Goal: Transaction & Acquisition: Purchase product/service

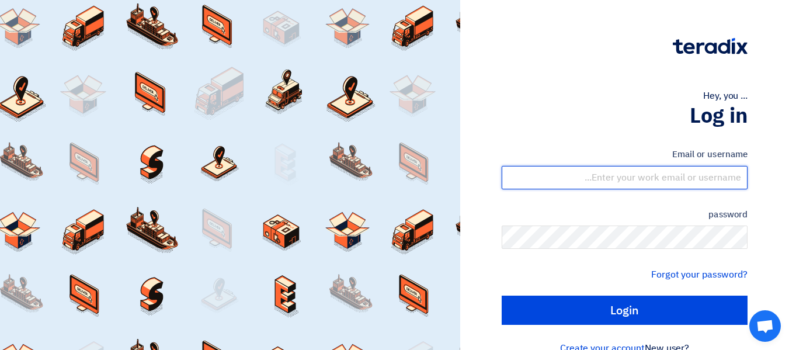
click at [705, 182] on input "text" at bounding box center [624, 177] width 246 height 23
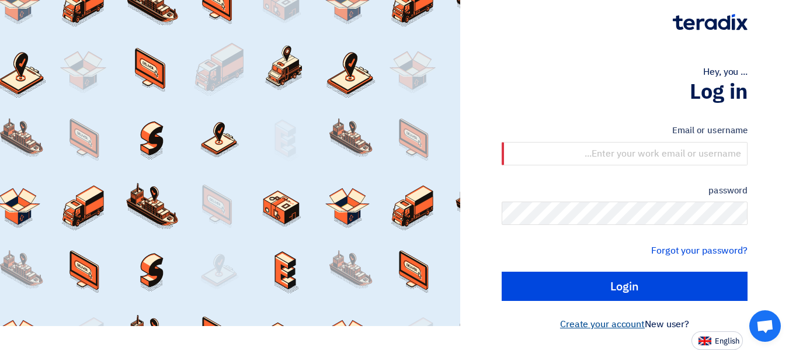
click at [595, 326] on font "Create your account" at bounding box center [602, 324] width 85 height 14
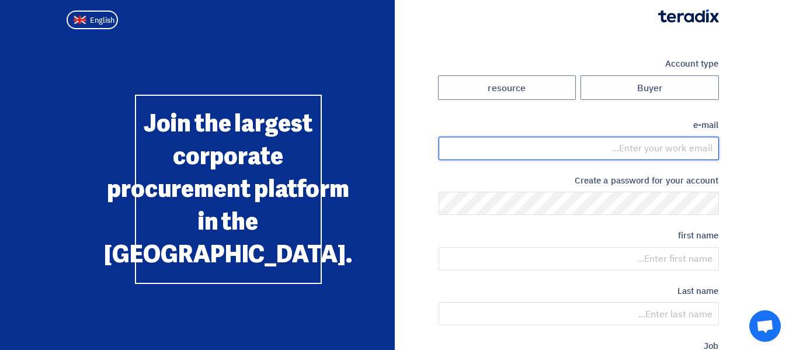
click at [637, 154] on input "email" at bounding box center [578, 148] width 280 height 23
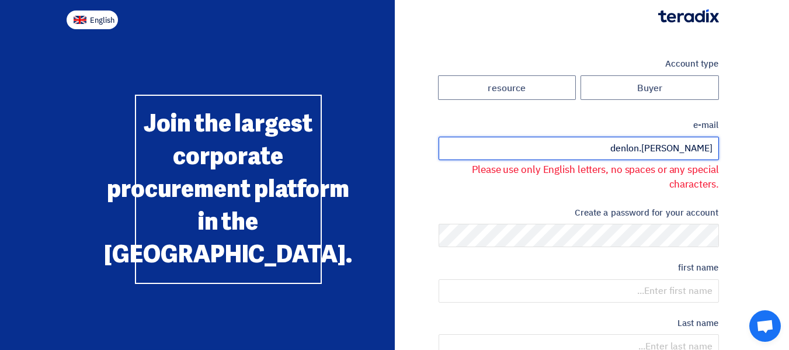
type input "denlon.dsouza"
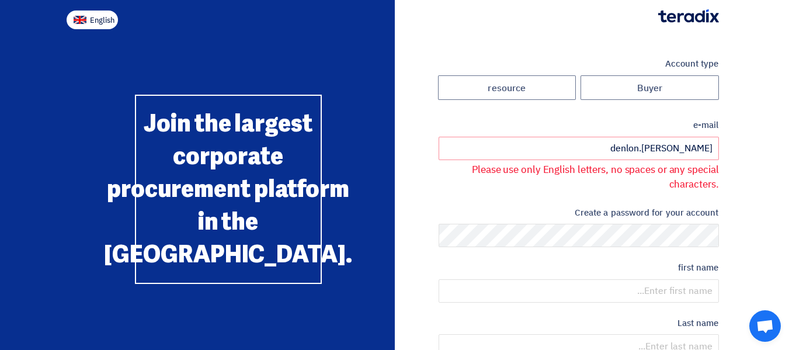
click at [89, 12] on button "English" at bounding box center [92, 20] width 51 height 19
type input "Register"
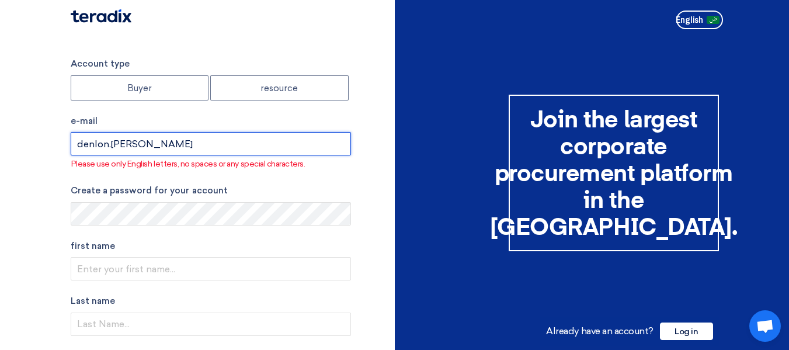
click at [152, 138] on input "denlon.dsouza" at bounding box center [211, 143] width 280 height 23
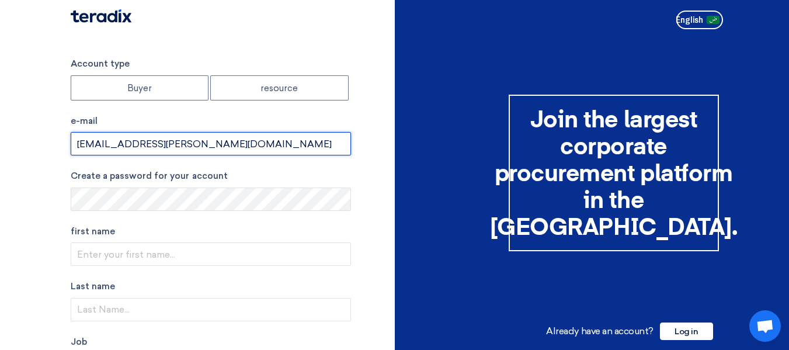
type input "denlon.dsouza@novigosolutions.com"
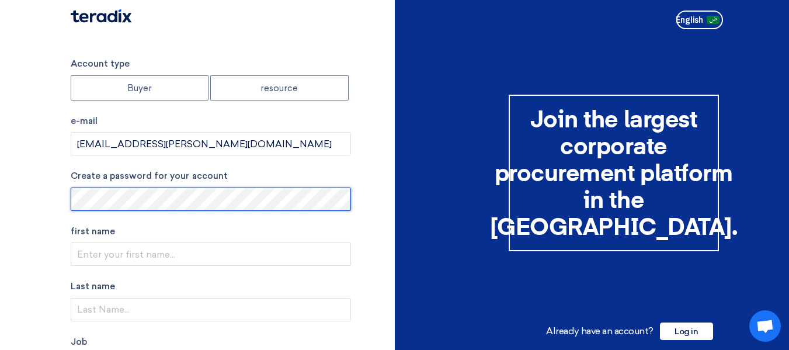
click at [60, 196] on section "Account type Buyer resource e-mail denlon.dsouza@novigosolutions.com Create a p…" at bounding box center [394, 339] width 789 height 611
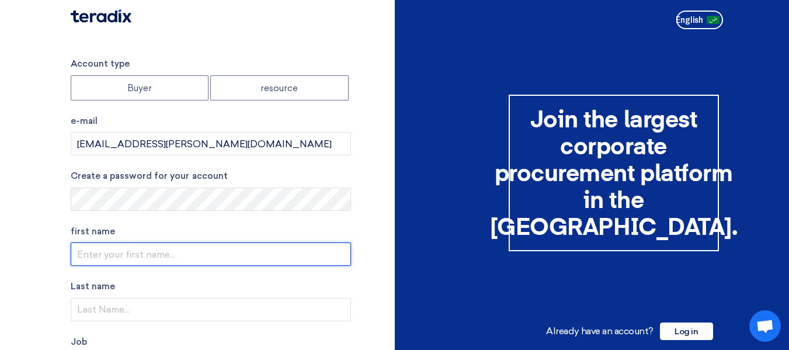
click at [100, 263] on input "text" at bounding box center [211, 253] width 280 height 23
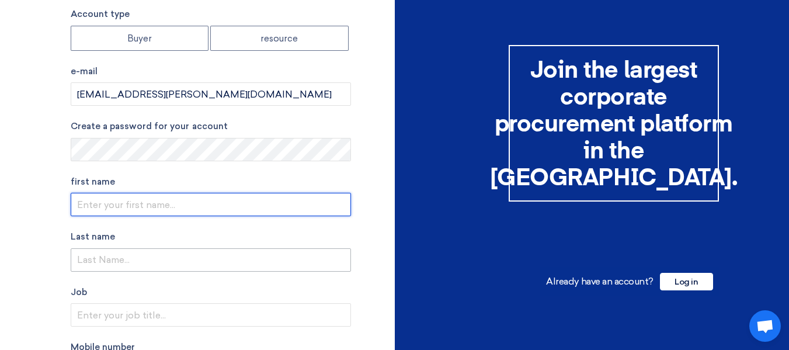
scroll to position [117, 0]
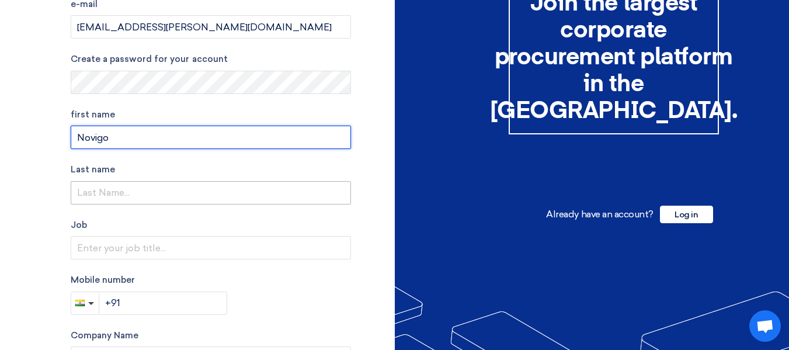
type input "Novigo"
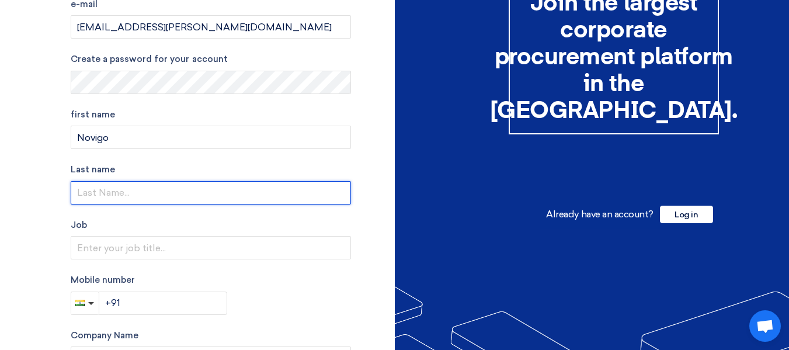
click at [138, 191] on input "text" at bounding box center [211, 192] width 280 height 23
type input "S"
type input "f"
type input "For Information Technology"
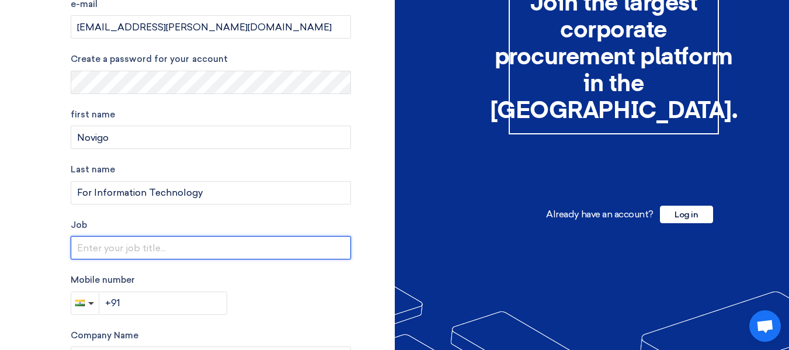
click at [140, 247] on input "text" at bounding box center [211, 247] width 280 height 23
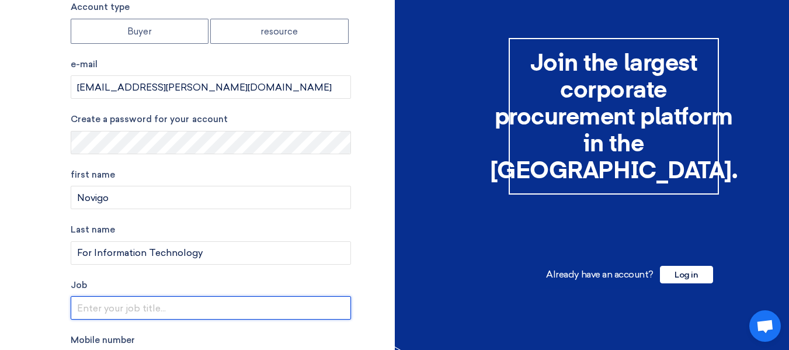
scroll to position [0, 0]
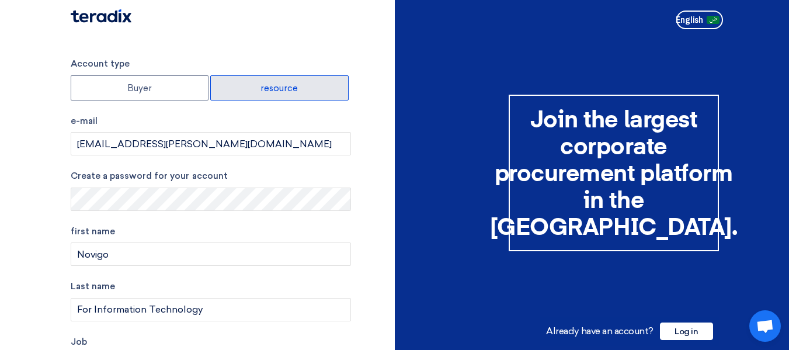
click at [253, 99] on label "resource" at bounding box center [279, 87] width 138 height 25
click at [253, 99] on input "resource" at bounding box center [279, 87] width 137 height 23
radio input "true"
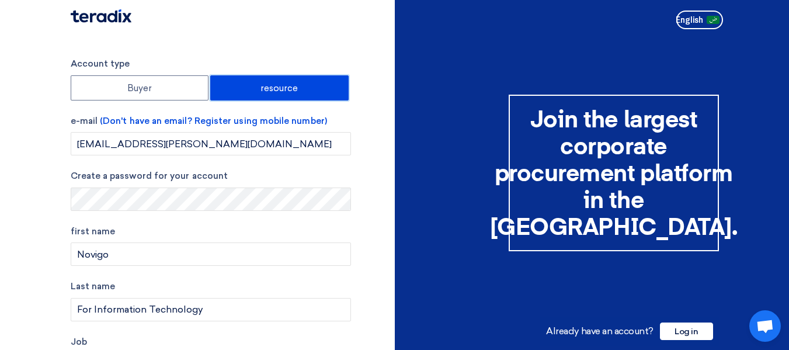
click at [253, 99] on label "resource" at bounding box center [279, 87] width 138 height 25
click at [253, 99] on input "resource" at bounding box center [279, 87] width 137 height 23
click at [278, 83] on font "resource" at bounding box center [279, 88] width 38 height 11
click at [278, 83] on input "resource" at bounding box center [279, 87] width 137 height 23
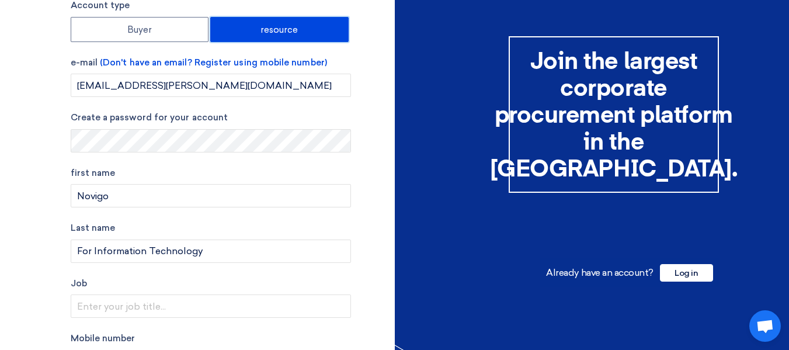
click at [25, 88] on section "Account type Buyer resource e-mail (Don't have an email? Register using mobile …" at bounding box center [394, 280] width 789 height 611
click at [142, 28] on font "Buyer" at bounding box center [139, 30] width 25 height 11
click at [142, 28] on input "Buyer" at bounding box center [139, 29] width 137 height 23
radio input "true"
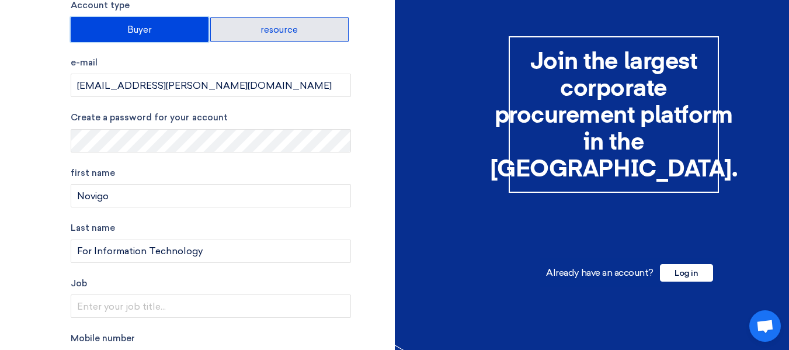
click at [293, 29] on font "resource" at bounding box center [279, 30] width 38 height 11
click at [293, 29] on input "resource" at bounding box center [279, 29] width 137 height 23
radio input "true"
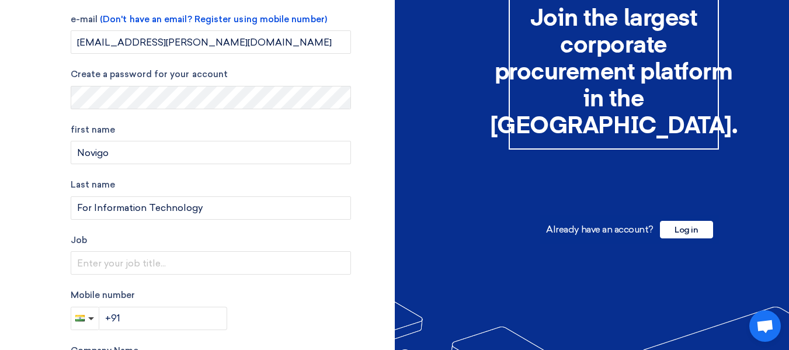
scroll to position [175, 0]
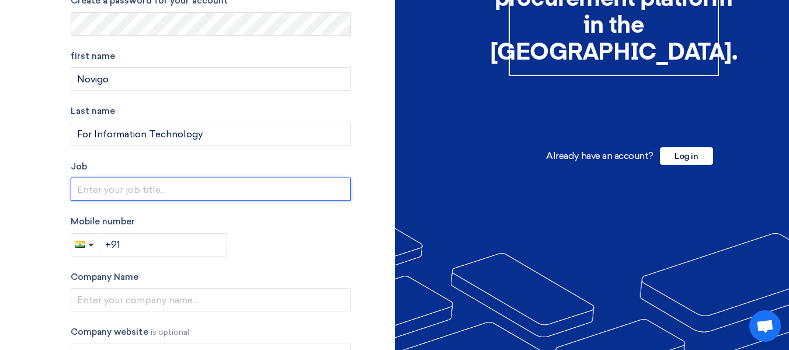
click at [132, 190] on input "text" at bounding box center [211, 188] width 280 height 23
type input "BDE"
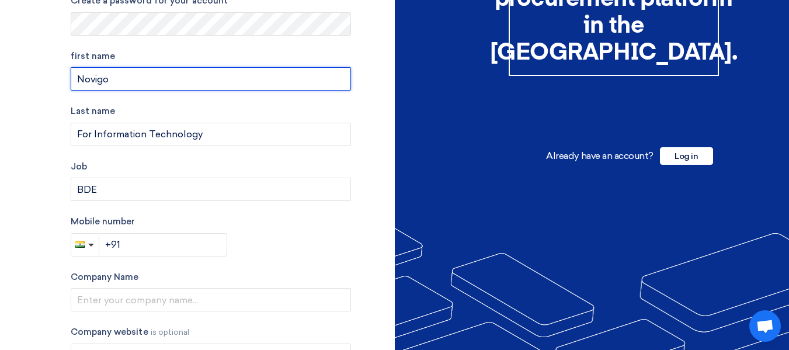
drag, startPoint x: 163, startPoint y: 85, endPoint x: 61, endPoint y: 79, distance: 102.3
click at [62, 79] on div "Account type Buyer resource e-mail (Don't have an email? Register using mobile …" at bounding box center [228, 164] width 333 height 564
type input "Denlon"
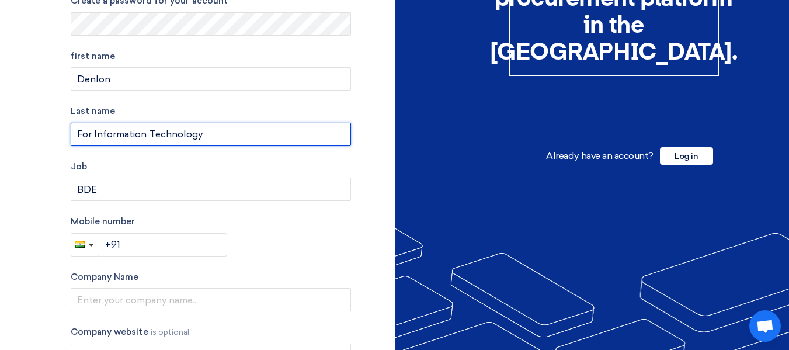
drag, startPoint x: 88, startPoint y: 139, endPoint x: 0, endPoint y: 136, distance: 87.6
click at [0, 136] on section "Account type Buyer resource e-mail (Don't have an email? Register using mobile …" at bounding box center [394, 164] width 789 height 611
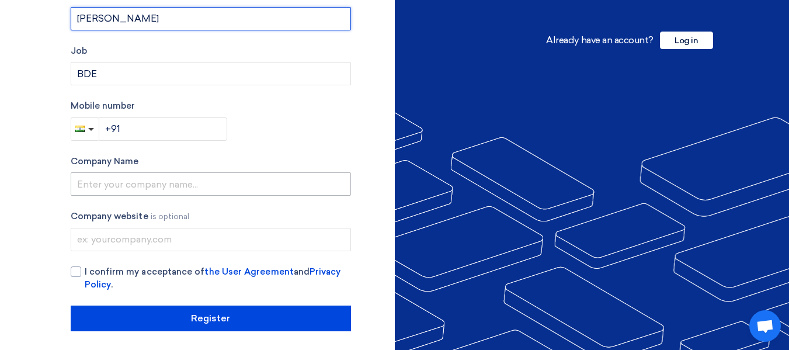
scroll to position [292, 0]
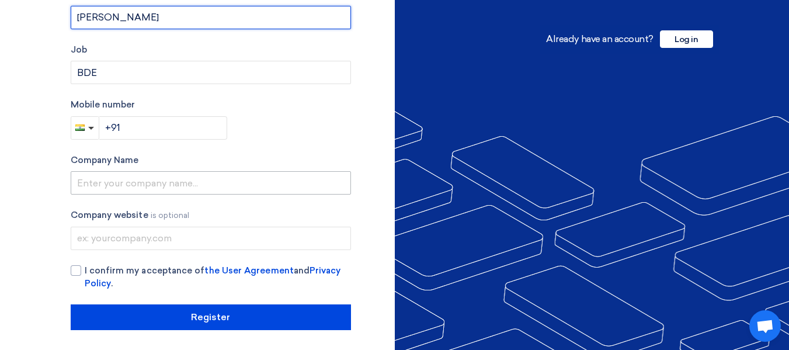
type input "Dsouza"
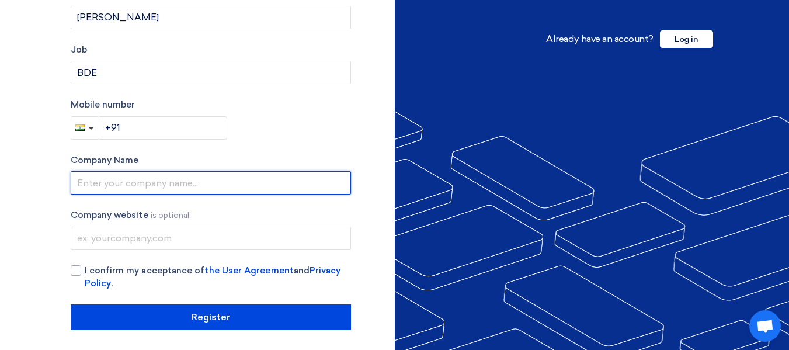
click at [106, 179] on input "text" at bounding box center [211, 182] width 280 height 23
type input "Novigo For Information Technology"
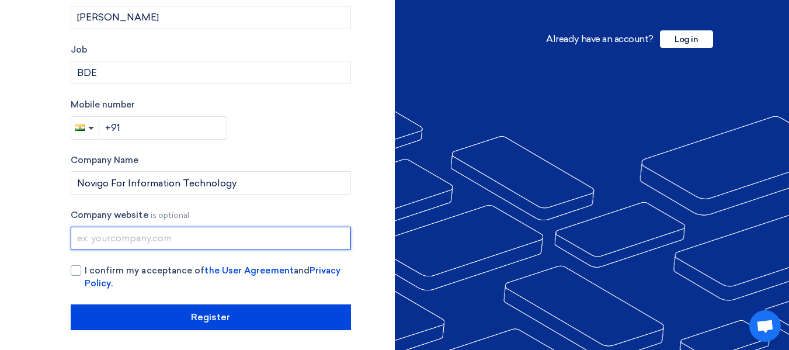
click at [159, 245] on input "text" at bounding box center [211, 237] width 280 height 23
paste input "https://www.novigosolutions.com/"
type input "https://www.novigosolutions.com/"
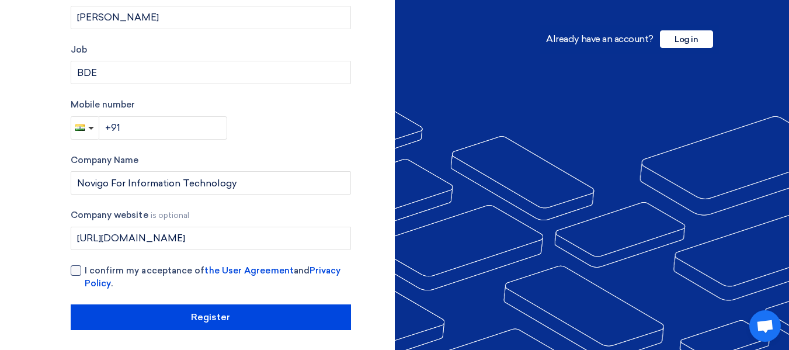
click at [76, 269] on div at bounding box center [76, 270] width 11 height 11
click at [85, 269] on input "I confirm my acceptance of the User Agreement and Privacy Policy ." at bounding box center [225, 275] width 280 height 23
checkbox input "true"
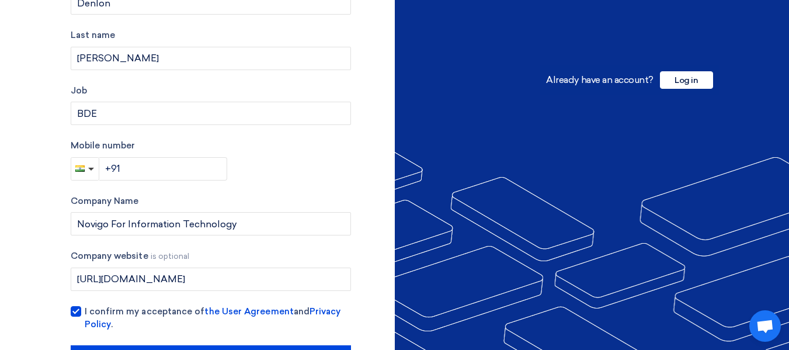
scroll to position [175, 0]
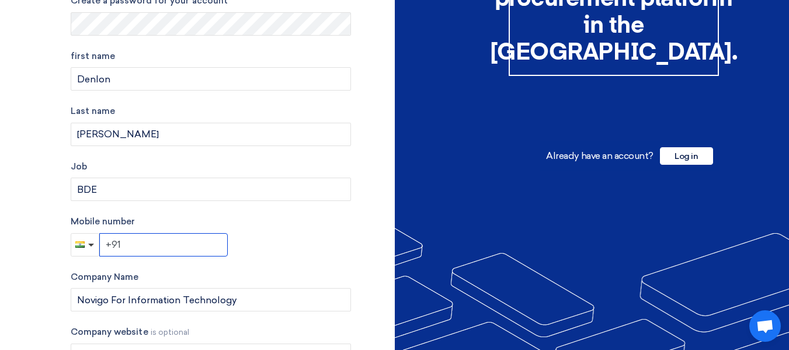
click at [154, 245] on input "+91" at bounding box center [163, 244] width 128 height 23
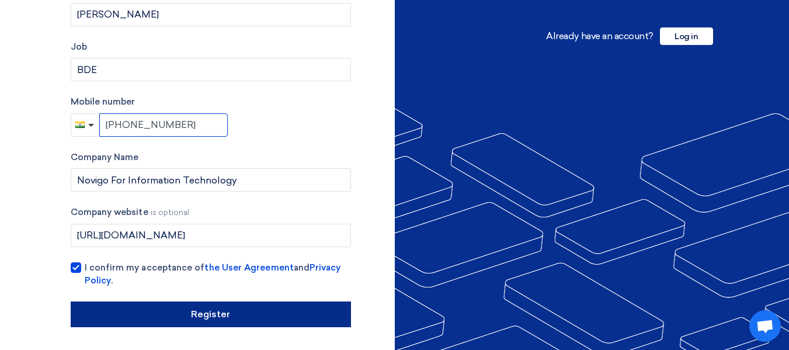
scroll to position [295, 0]
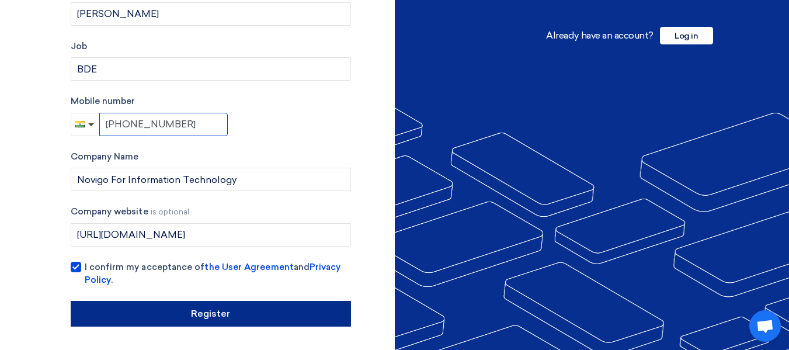
type input "[PHONE_NUMBER]"
click at [311, 316] on input "Register" at bounding box center [211, 314] width 280 height 26
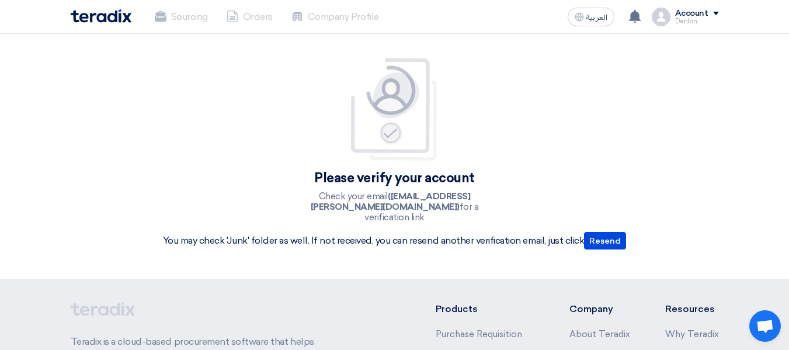
click at [191, 15] on li "Sourcing" at bounding box center [181, 17] width 72 height 26
click at [690, 19] on div "Denlon" at bounding box center [697, 21] width 44 height 6
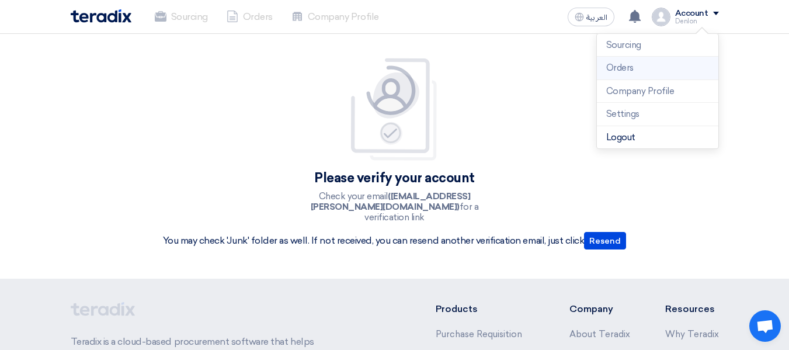
click at [637, 62] on li "Orders" at bounding box center [657, 68] width 121 height 23
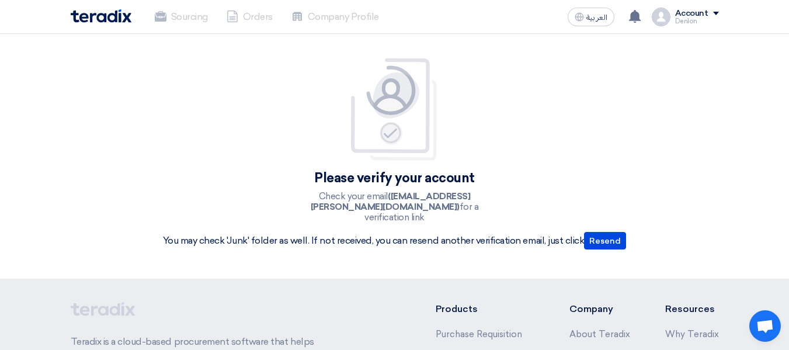
click at [187, 18] on li "Sourcing" at bounding box center [181, 17] width 72 height 26
click at [576, 13] on icon at bounding box center [578, 16] width 9 height 9
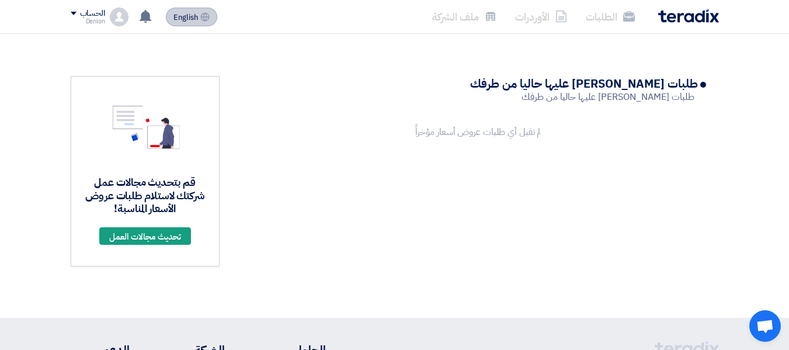
click at [185, 17] on span "English" at bounding box center [185, 17] width 25 height 8
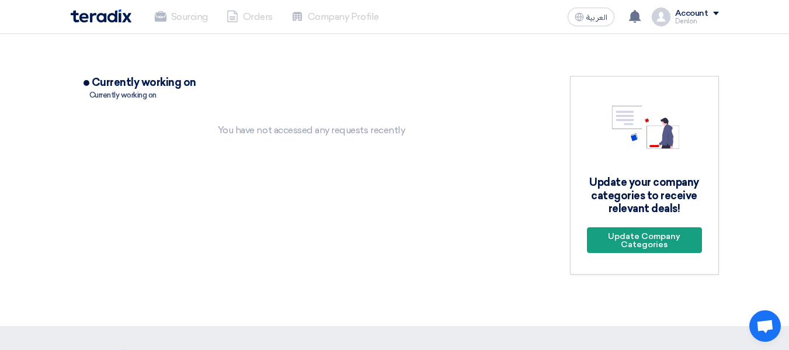
click at [255, 133] on div "You have not accessed any requests recently" at bounding box center [311, 130] width 456 height 14
click at [217, 14] on li "Sourcing" at bounding box center [181, 17] width 72 height 26
click at [696, 21] on div "Denlon" at bounding box center [697, 21] width 44 height 6
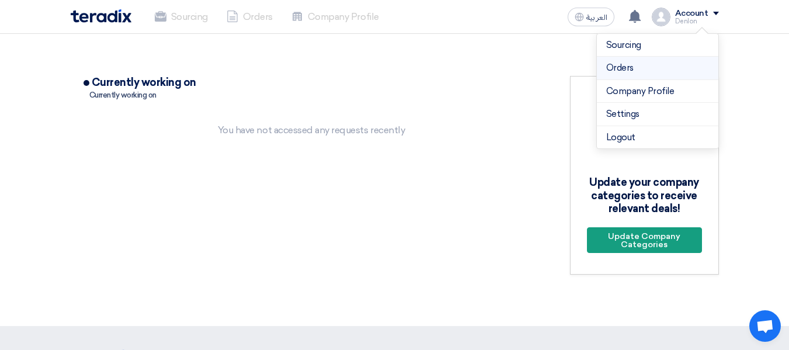
click at [611, 71] on link "Orders" at bounding box center [657, 67] width 103 height 13
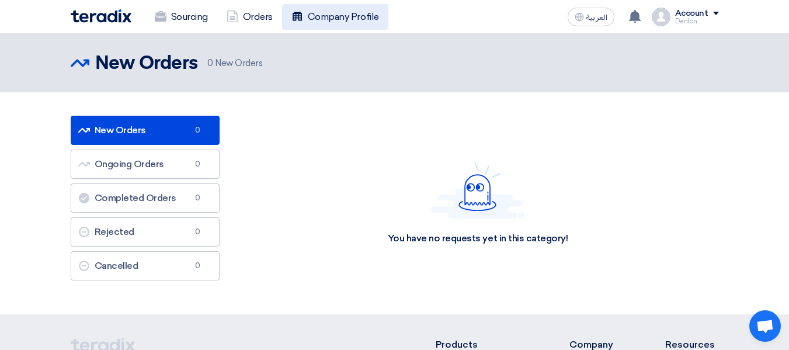
click at [319, 16] on link "Company Profile" at bounding box center [335, 17] width 106 height 26
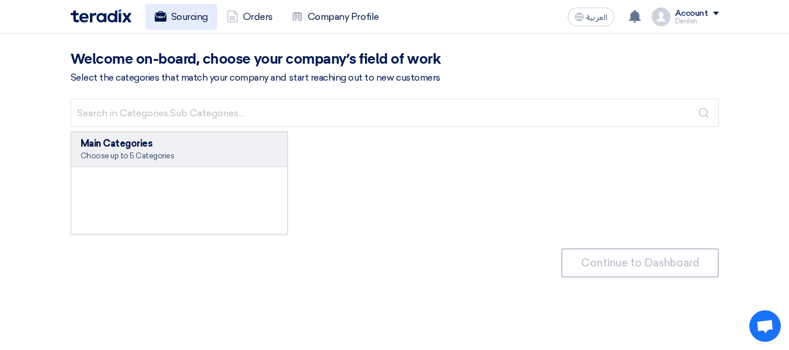
click at [177, 17] on link "Sourcing" at bounding box center [181, 17] width 72 height 26
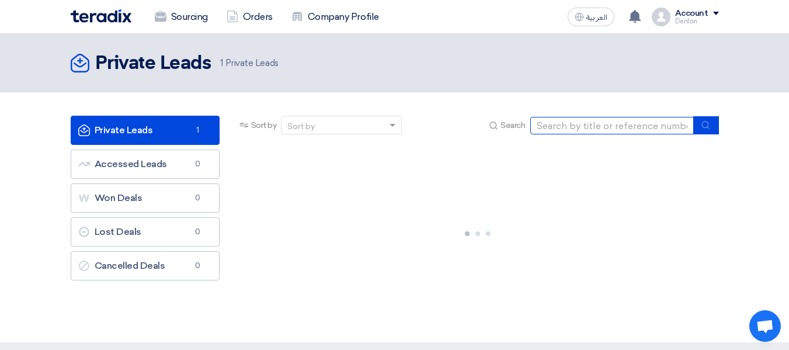
click at [589, 127] on input at bounding box center [611, 126] width 163 height 18
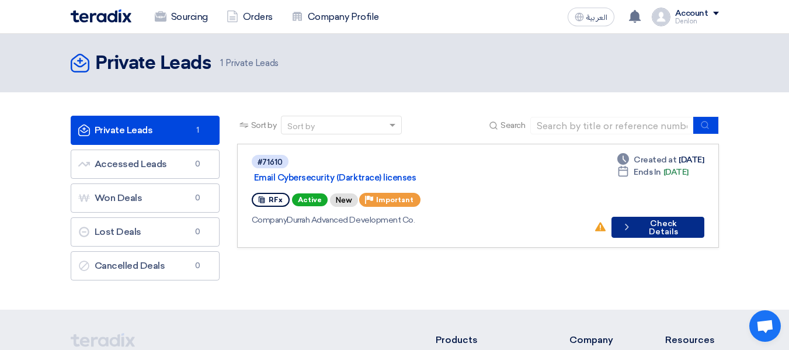
click at [663, 217] on button "Check details Check Details" at bounding box center [657, 227] width 93 height 21
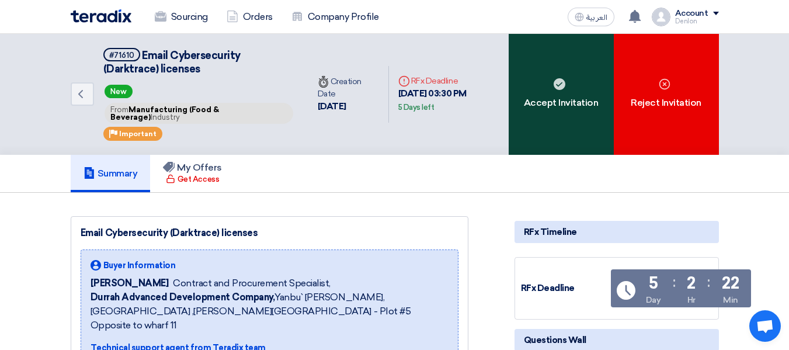
click at [573, 99] on div "Accept Invitation" at bounding box center [560, 94] width 105 height 121
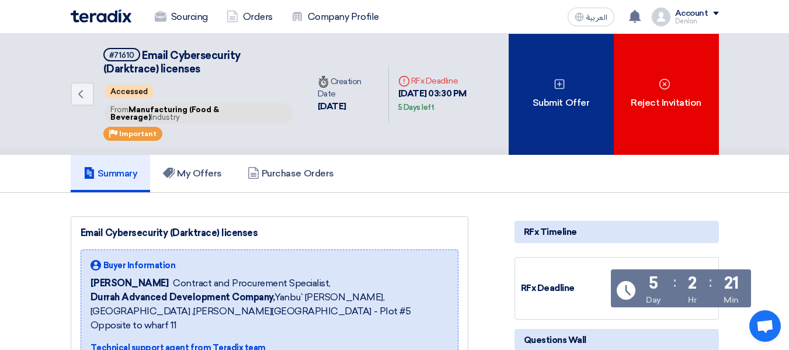
click at [581, 114] on div "Submit Offer" at bounding box center [560, 94] width 105 height 121
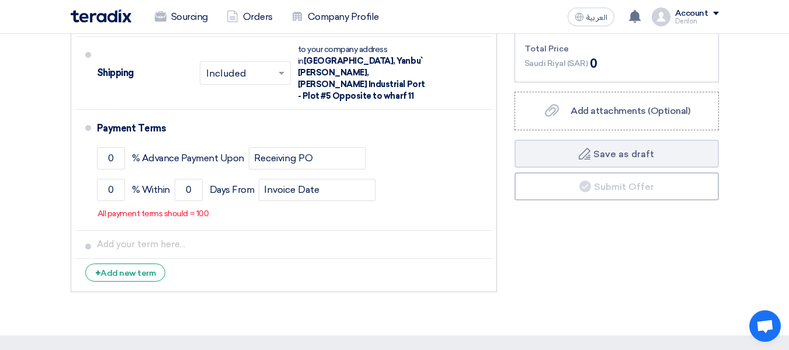
scroll to position [584, 0]
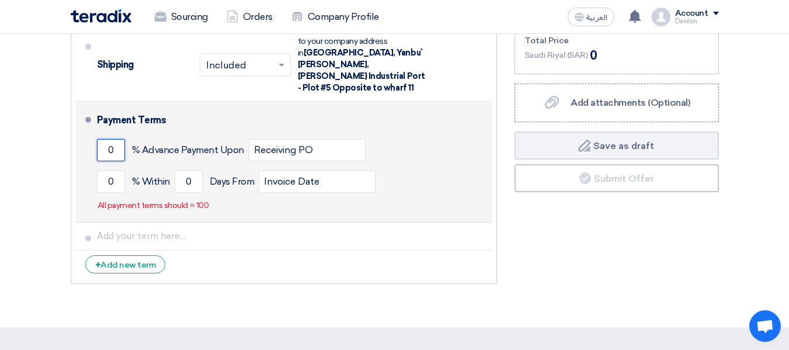
click at [120, 139] on input "0" at bounding box center [111, 150] width 28 height 22
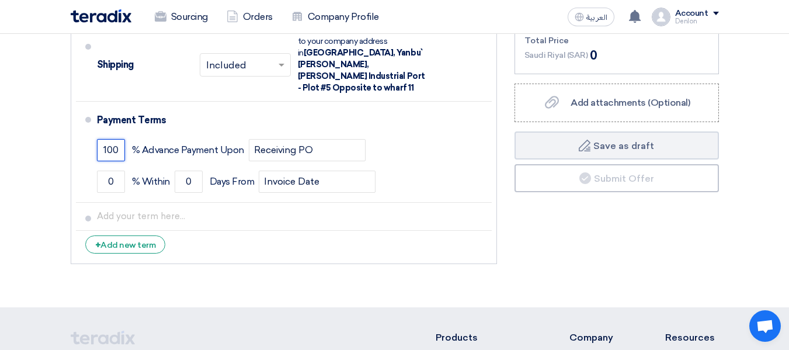
type input "100"
click at [274, 246] on li "+ Add new term" at bounding box center [284, 245] width 416 height 28
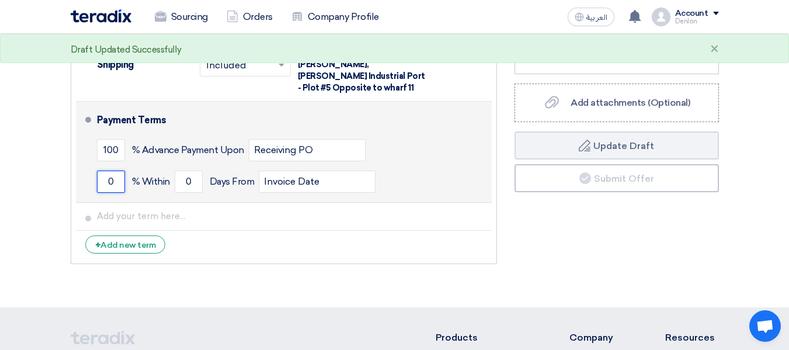
click at [110, 170] on input "0" at bounding box center [111, 181] width 28 height 22
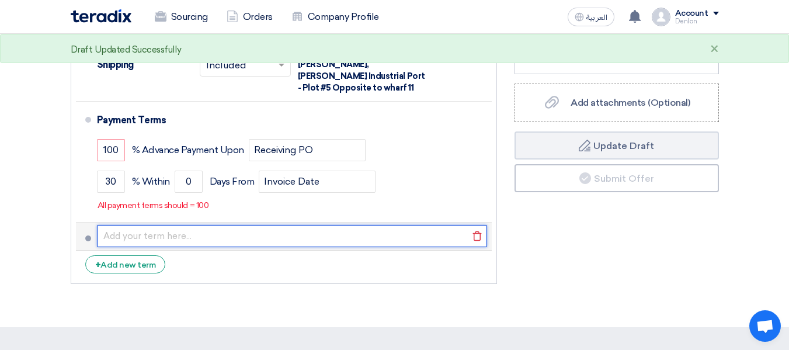
click at [305, 229] on input "text" at bounding box center [292, 236] width 390 height 22
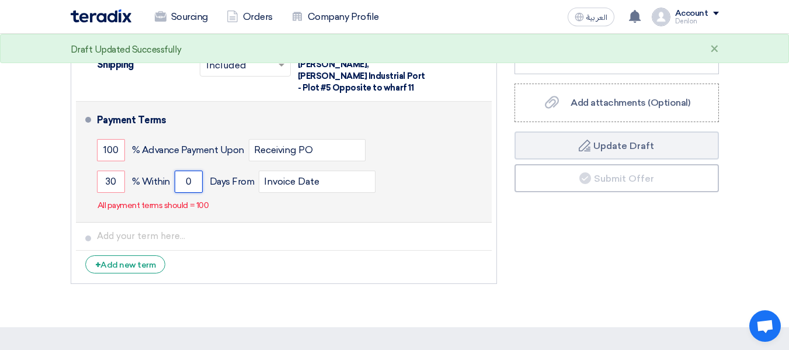
click at [191, 170] on input "0" at bounding box center [189, 181] width 28 height 22
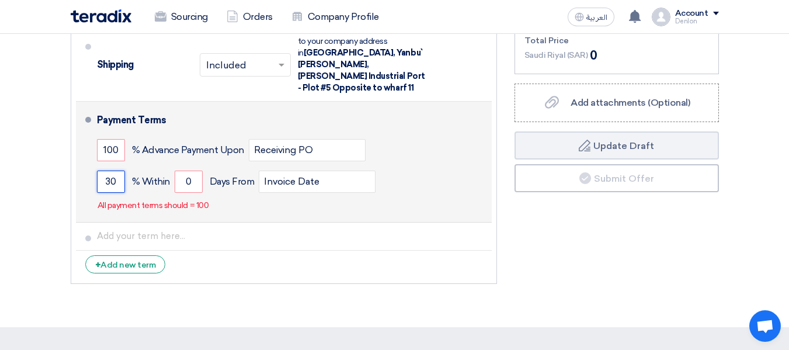
drag, startPoint x: 119, startPoint y: 172, endPoint x: 95, endPoint y: 171, distance: 23.9
click at [95, 171] on li "Payment Terms 100 % Advance Payment Upon Receiving PO 30 % Within 0" at bounding box center [284, 162] width 416 height 121
type input "100"
click at [192, 173] on input "0" at bounding box center [189, 181] width 28 height 22
type input "30"
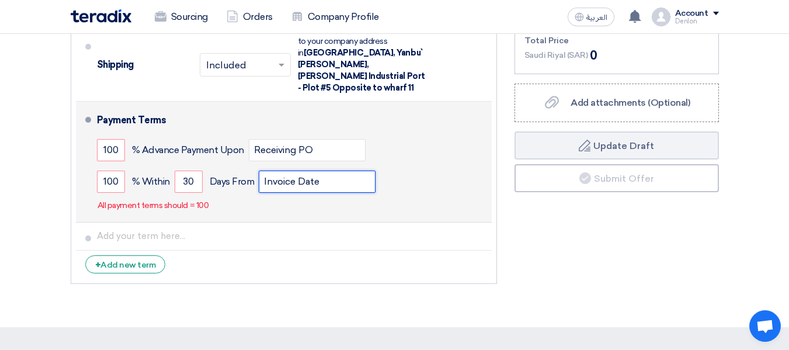
click at [290, 170] on input "Invoice Date" at bounding box center [317, 181] width 117 height 22
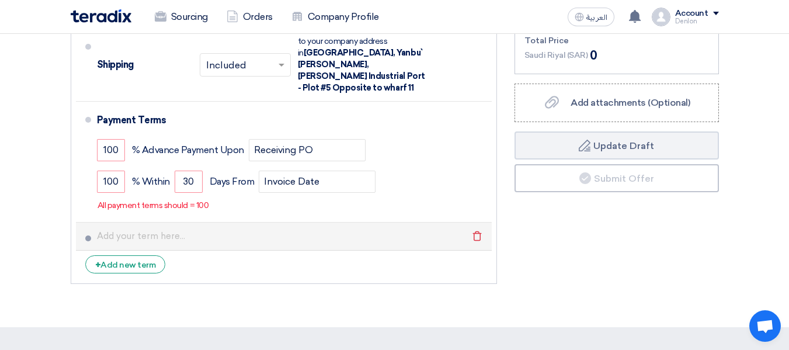
click at [278, 222] on li "Delete" at bounding box center [284, 236] width 416 height 28
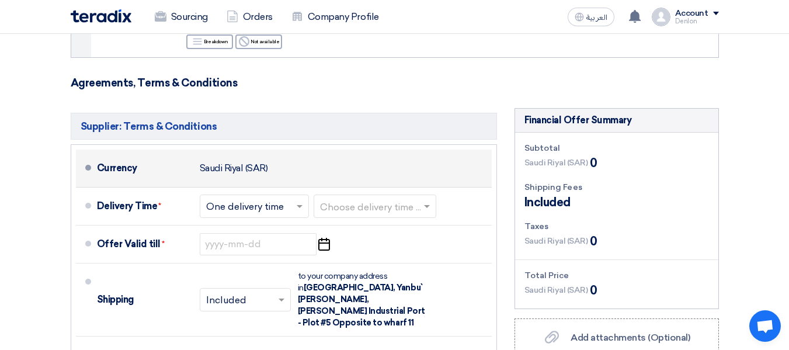
scroll to position [350, 0]
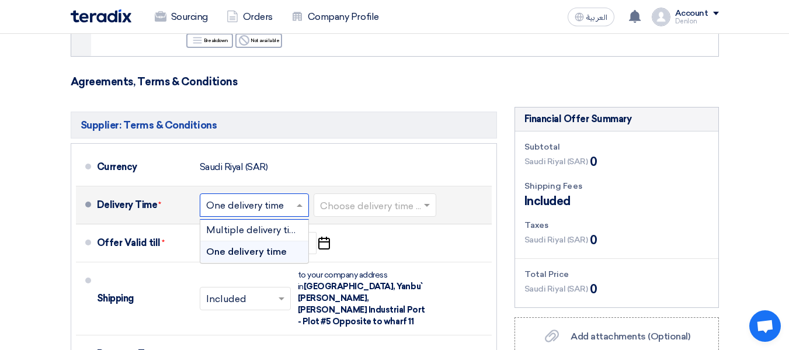
click at [266, 204] on input "text" at bounding box center [254, 205] width 97 height 17
click at [275, 255] on span "One delivery time" at bounding box center [246, 251] width 81 height 11
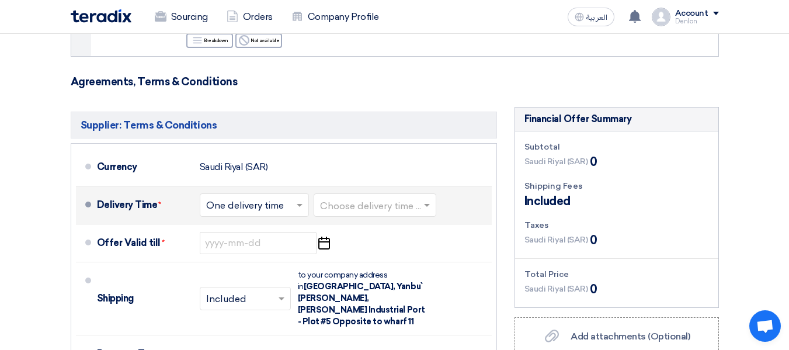
click at [393, 208] on input "text" at bounding box center [375, 205] width 111 height 17
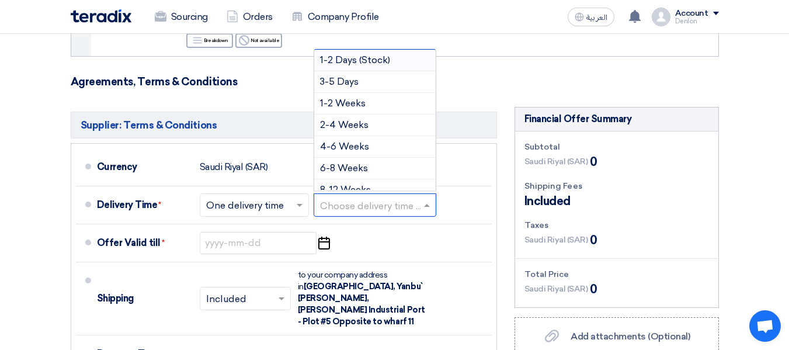
click at [63, 85] on div "Offer Details # Part Number Item Description Quantity Unit Price (SAR) Taxes + …" at bounding box center [394, 149] width 665 height 748
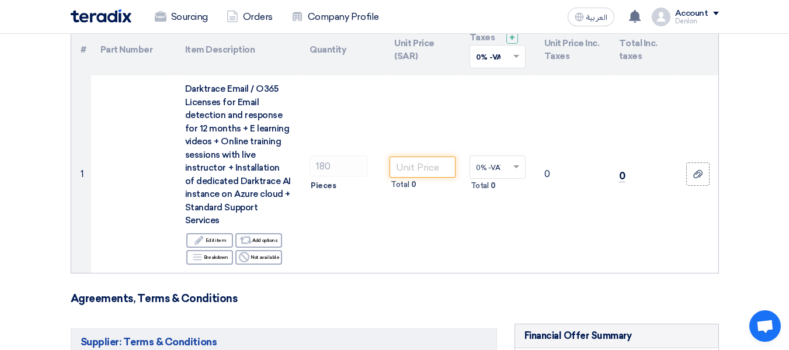
scroll to position [133, 0]
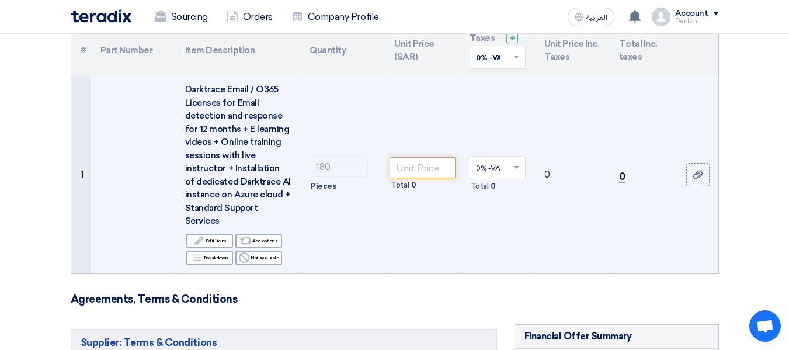
click at [184, 89] on td "Darktrace Email / O365 Licenses for Email detection and response for 12 months …" at bounding box center [238, 174] width 124 height 197
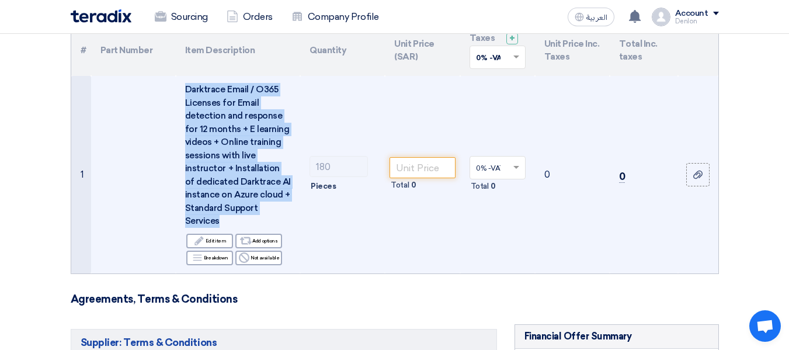
drag, startPoint x: 186, startPoint y: 89, endPoint x: 253, endPoint y: 227, distance: 153.8
click at [253, 227] on div "Darktrace Email / O365 Licenses for Email detection and response for 12 months …" at bounding box center [238, 155] width 106 height 145
copy span "Darktrace Email / O365 Licenses for Email detection and response for 12 months …"
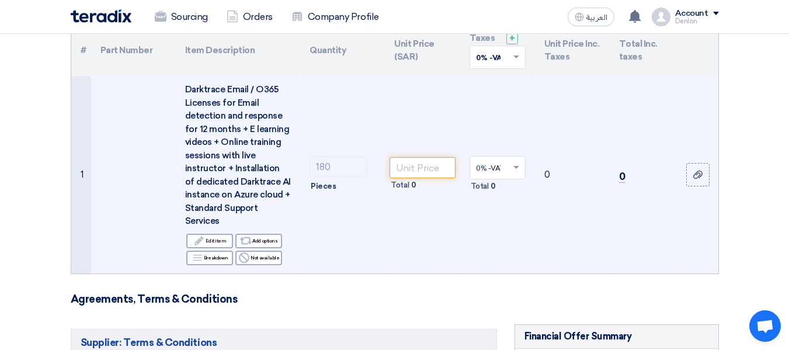
click at [347, 134] on td "180 Pieces" at bounding box center [342, 174] width 85 height 197
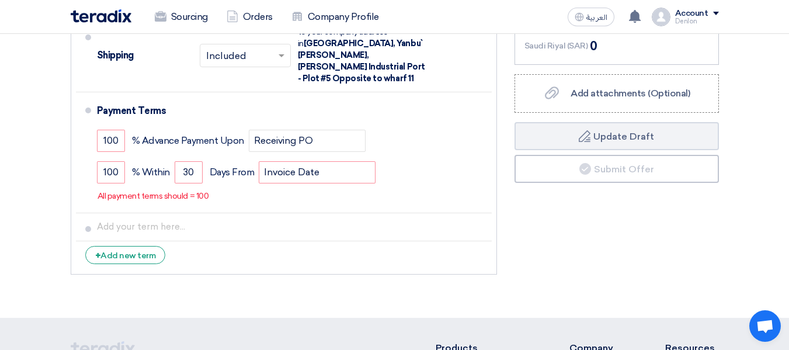
scroll to position [600, 0]
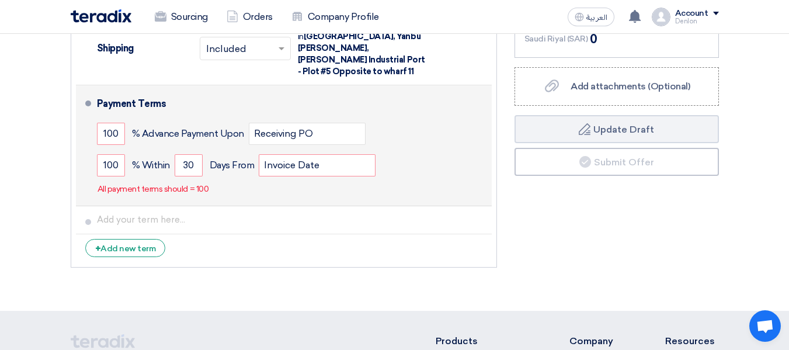
click at [440, 118] on div "100 % Advance Payment Upon Receiving PO" at bounding box center [292, 134] width 390 height 32
click at [340, 123] on input "Receiving PO" at bounding box center [307, 134] width 117 height 22
click at [423, 104] on div "Payment Terms" at bounding box center [287, 104] width 381 height 28
click at [194, 90] on div "Payment Terms" at bounding box center [287, 104] width 381 height 28
drag, startPoint x: 317, startPoint y: 121, endPoint x: 232, endPoint y: 124, distance: 85.3
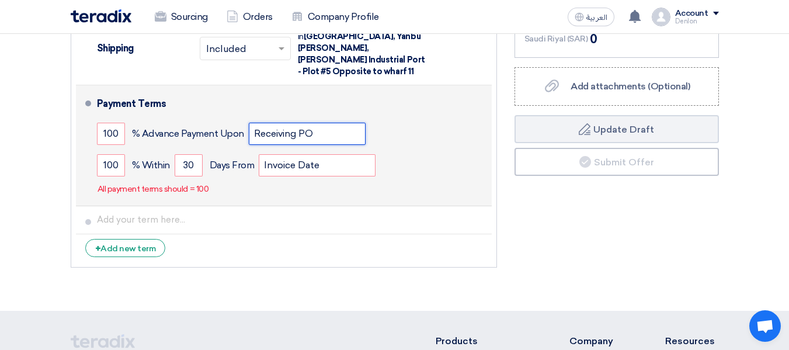
click at [232, 124] on div "100 % Advance Payment Upon Receiving PO" at bounding box center [292, 134] width 390 height 32
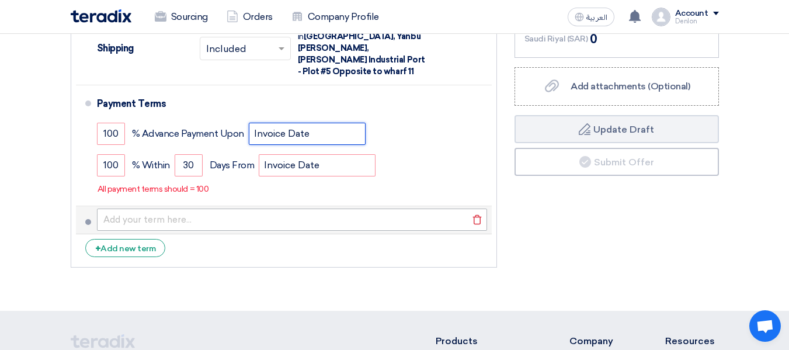
type input "Invoice Date"
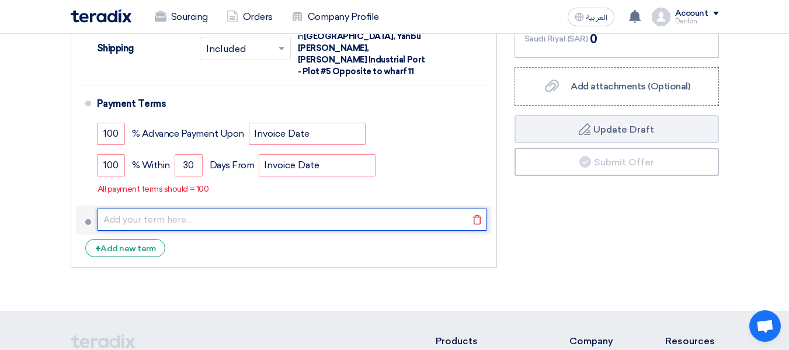
drag, startPoint x: 225, startPoint y: 216, endPoint x: 231, endPoint y: 194, distance: 22.2
click at [228, 214] on input "text" at bounding box center [292, 219] width 390 height 22
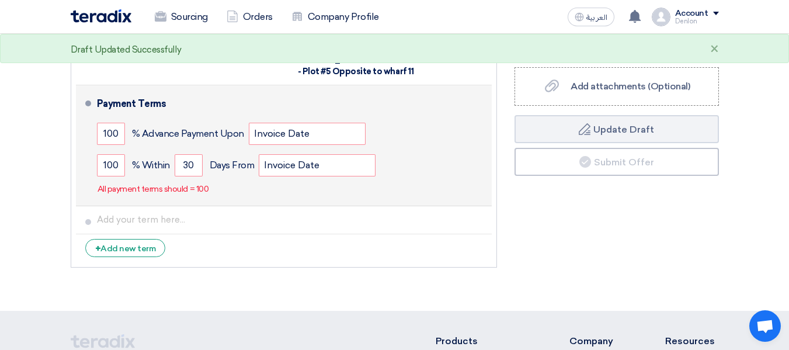
click at [289, 184] on div "Payment Terms 100 % Advance Payment Upon Invoice Date 100 % Within 30" at bounding box center [292, 145] width 390 height 111
click at [393, 85] on li "Payment Terms 100 % Advance Payment Upon Invoice Date 100 % Within" at bounding box center [284, 145] width 416 height 121
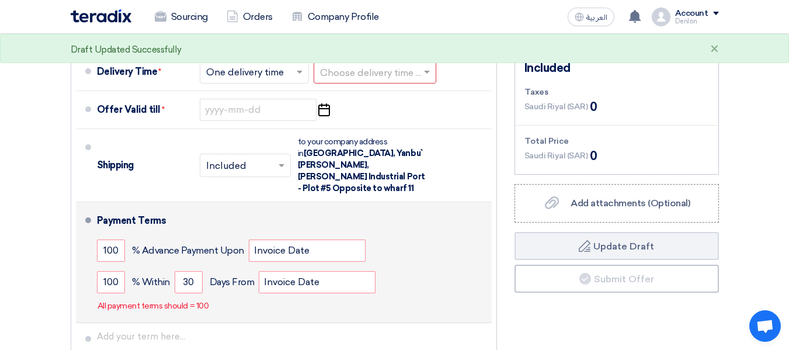
scroll to position [425, 0]
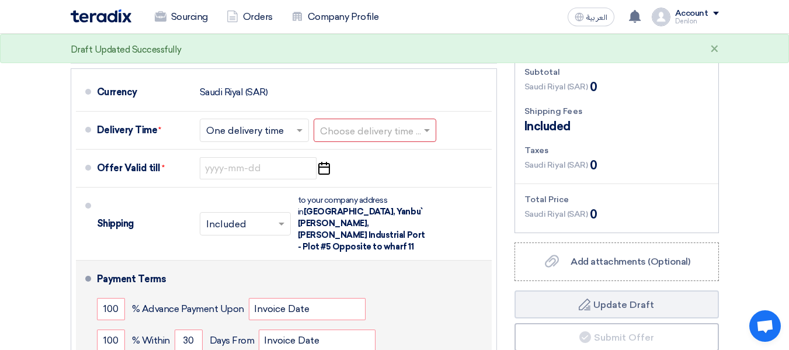
click at [391, 133] on input "text" at bounding box center [375, 131] width 111 height 17
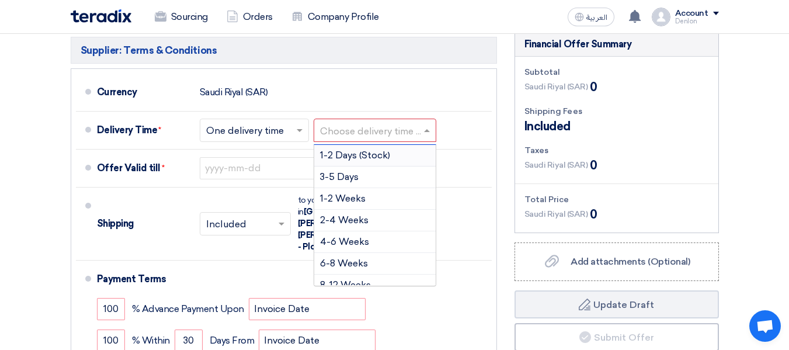
click at [388, 70] on ul "Currency Saudi Riyal (SAR) Delivery Time * Choose delivery time ... × One deliv…" at bounding box center [284, 255] width 426 height 374
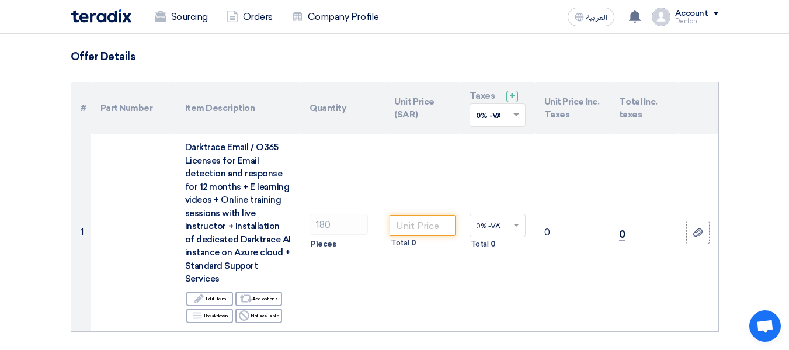
scroll to position [75, 0]
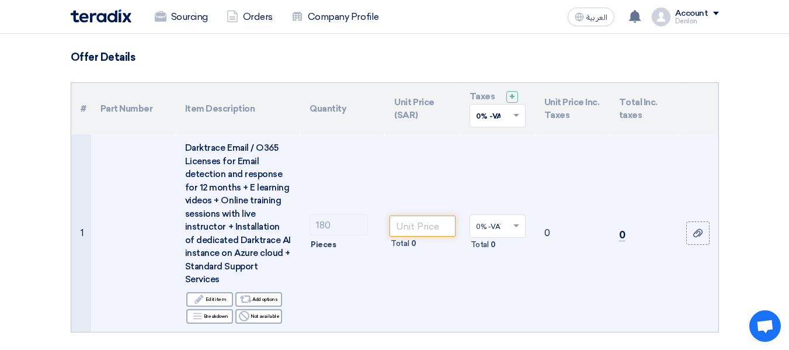
click at [516, 229] on span at bounding box center [517, 226] width 15 height 11
click at [522, 186] on td "0% -VAT × Total 0" at bounding box center [497, 232] width 75 height 197
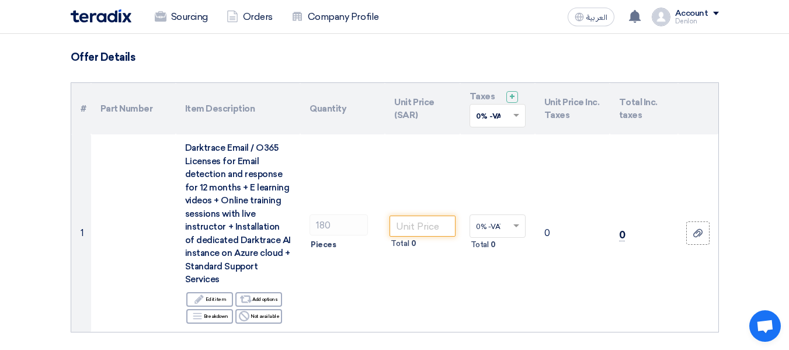
click at [513, 120] on span at bounding box center [517, 115] width 15 height 11
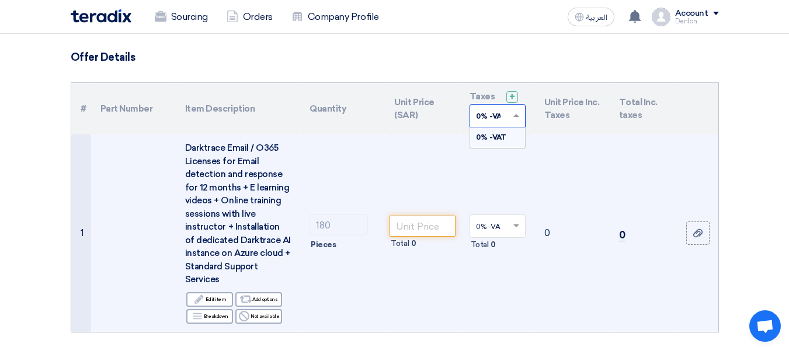
click at [548, 191] on td "0" at bounding box center [572, 232] width 75 height 197
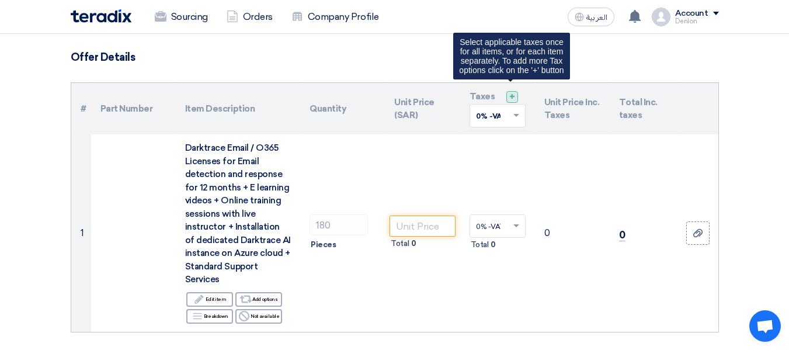
click at [513, 97] on span "+" at bounding box center [512, 96] width 6 height 11
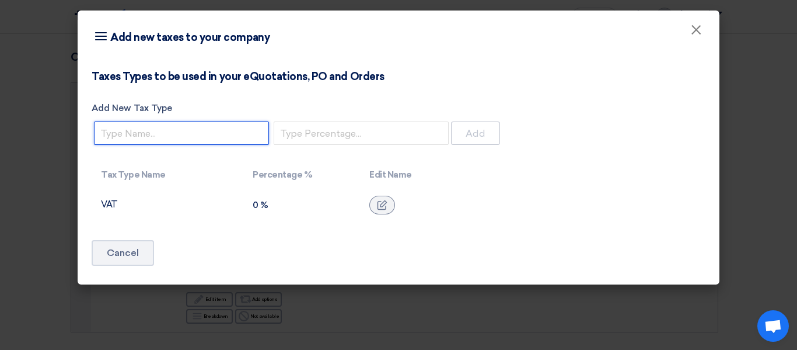
click at [172, 135] on input "Add New Tax Type" at bounding box center [181, 132] width 175 height 23
type input "VAT"
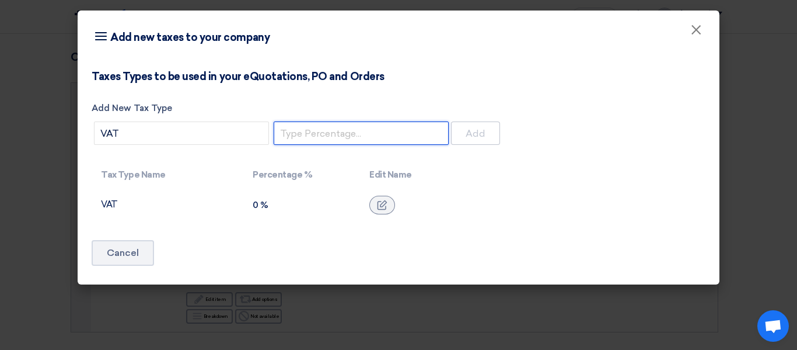
click at [326, 135] on input "number" at bounding box center [361, 132] width 175 height 23
type input "15"
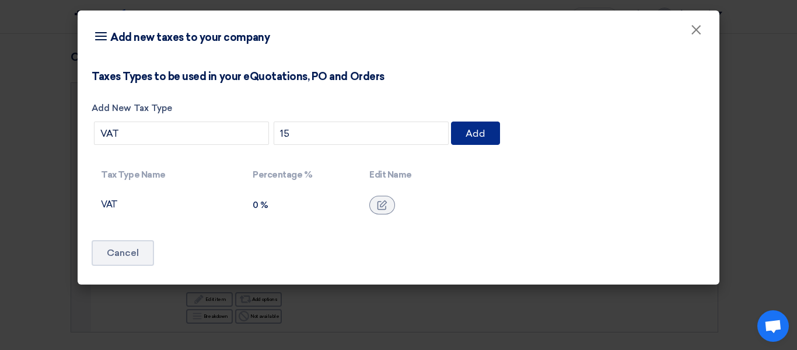
click at [492, 140] on button "Add" at bounding box center [475, 132] width 49 height 23
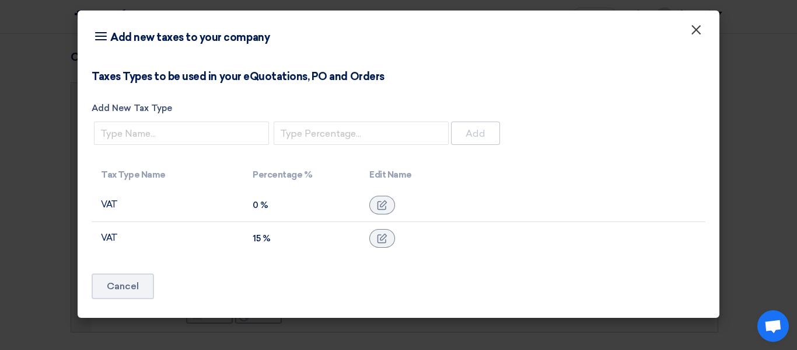
click at [691, 31] on span "×" at bounding box center [697, 32] width 12 height 23
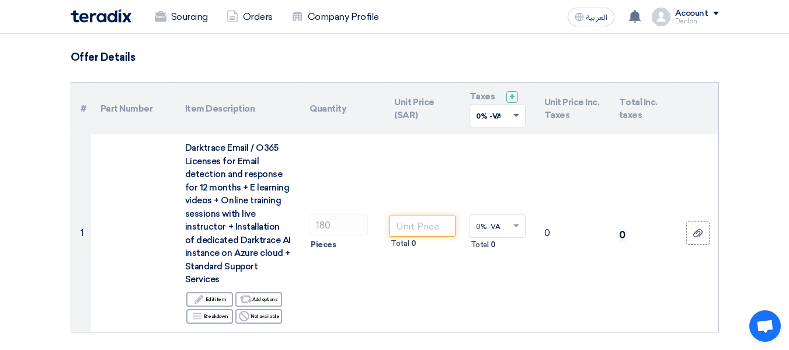
click at [514, 117] on span at bounding box center [517, 115] width 15 height 11
click at [497, 159] on span "15% -VAT" at bounding box center [492, 158] width 33 height 8
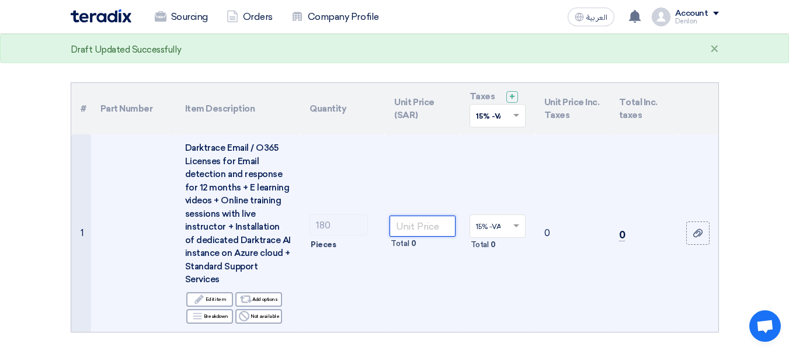
click at [429, 223] on input "number" at bounding box center [421, 225] width 65 height 21
click at [586, 183] on td "0" at bounding box center [572, 232] width 75 height 197
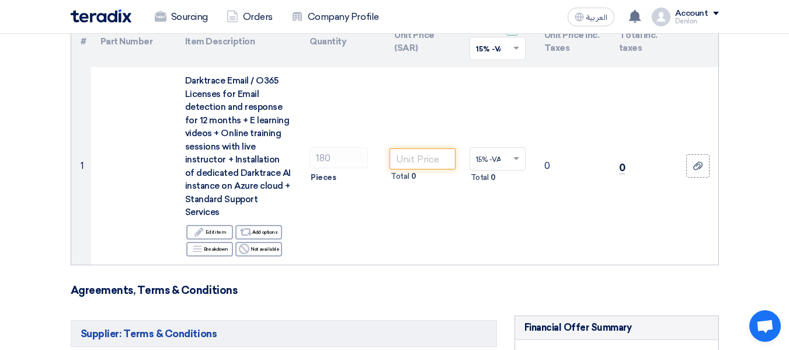
scroll to position [367, 0]
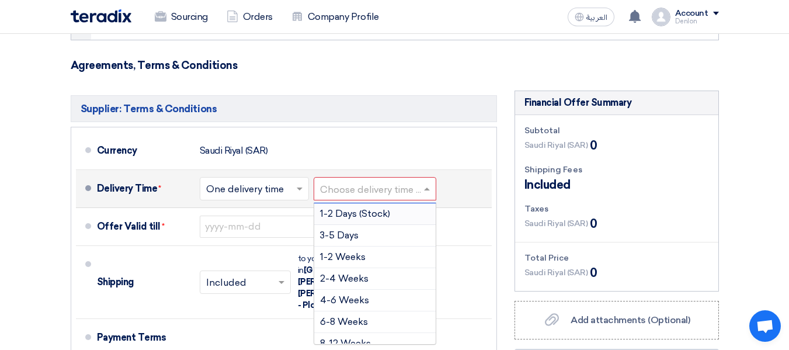
click at [414, 186] on input "text" at bounding box center [375, 189] width 111 height 17
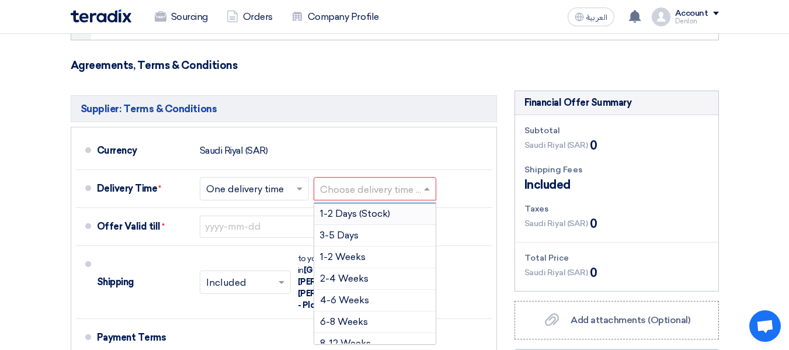
click at [386, 93] on div "Supplier: Terms & Conditions Currency Saudi Riyal (SAR) Delivery Time * Choose …" at bounding box center [284, 298] width 444 height 416
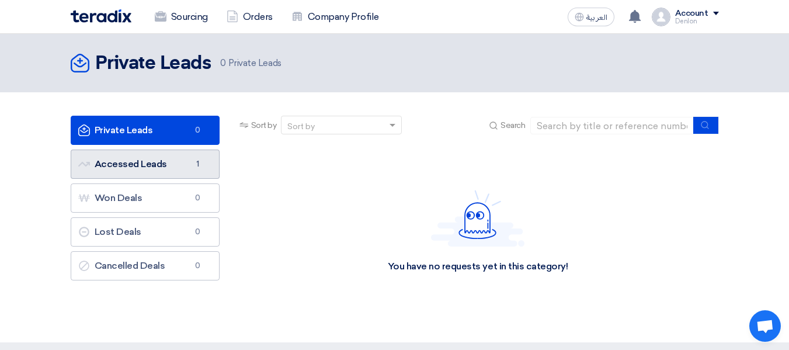
click at [177, 169] on link "Accessed Leads Accessed Leads 1" at bounding box center [145, 163] width 149 height 29
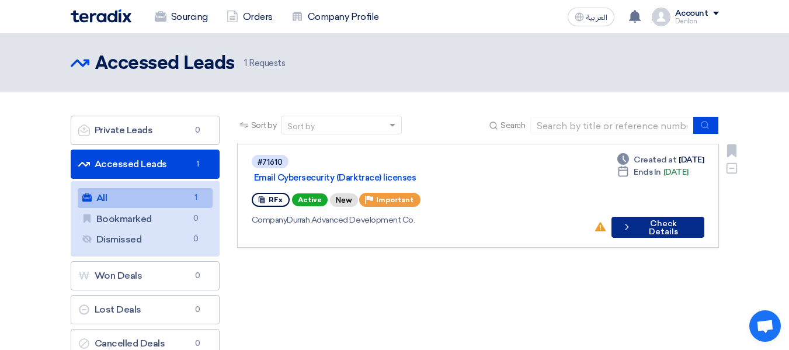
click at [648, 217] on button "Check details Check Details" at bounding box center [657, 227] width 93 height 21
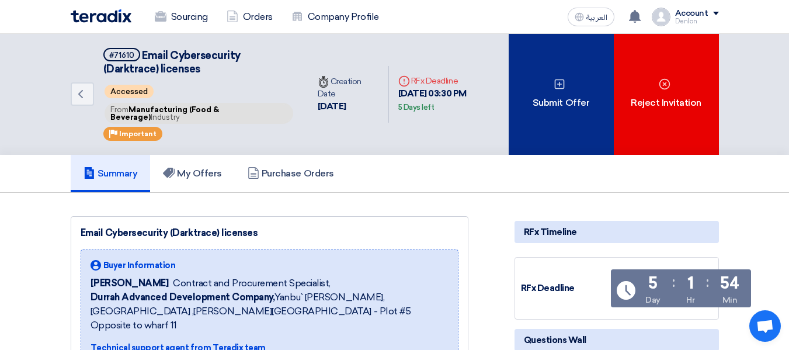
click at [566, 90] on div "Submit Offer" at bounding box center [560, 94] width 105 height 121
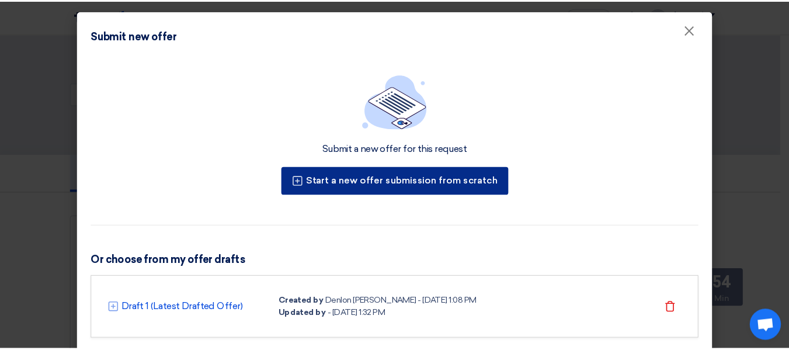
scroll to position [30, 0]
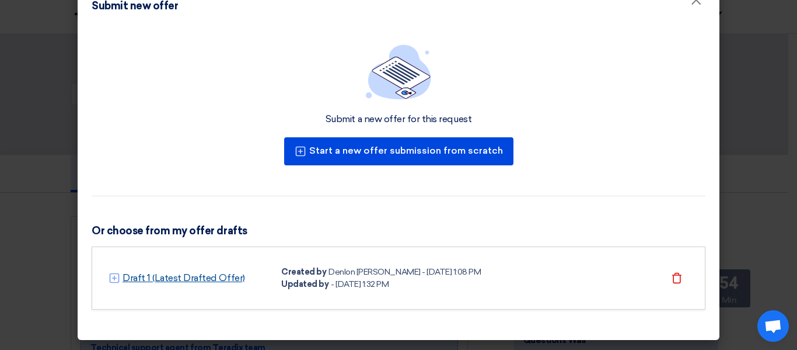
click at [191, 278] on link "Draft 1 (Latest Drafted Offer)" at bounding box center [184, 278] width 123 height 14
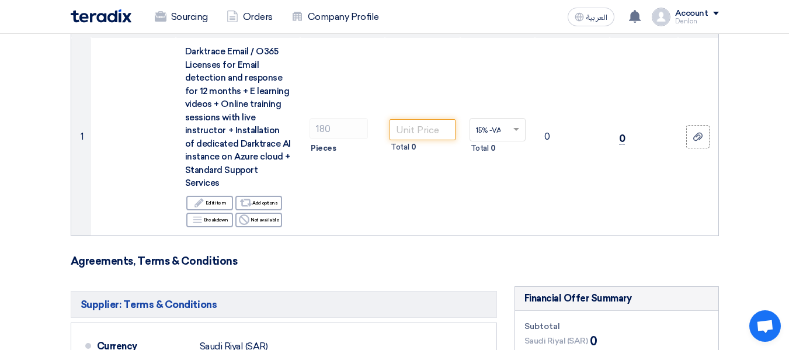
scroll to position [175, 0]
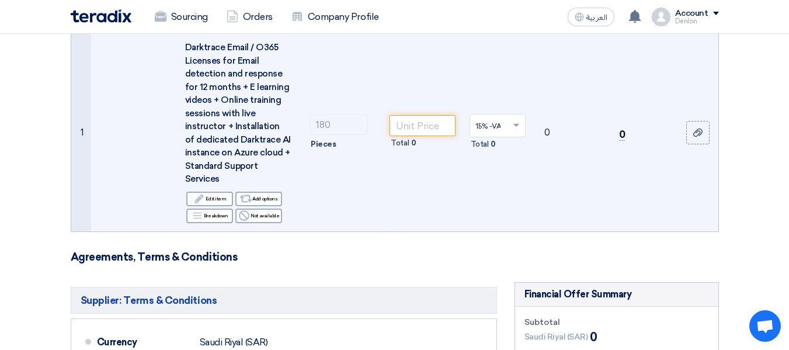
click at [484, 198] on td "15% -VAT × Total 0" at bounding box center [497, 132] width 75 height 197
click at [486, 198] on td "15% -VAT × Total 0" at bounding box center [497, 132] width 75 height 197
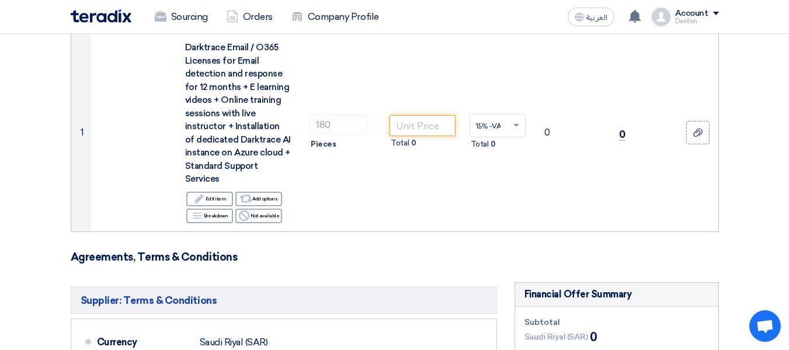
click at [374, 232] on form "Offer Details # Part Number Item Description Quantity Unit Price (SAR) Taxes + …" at bounding box center [395, 324] width 648 height 748
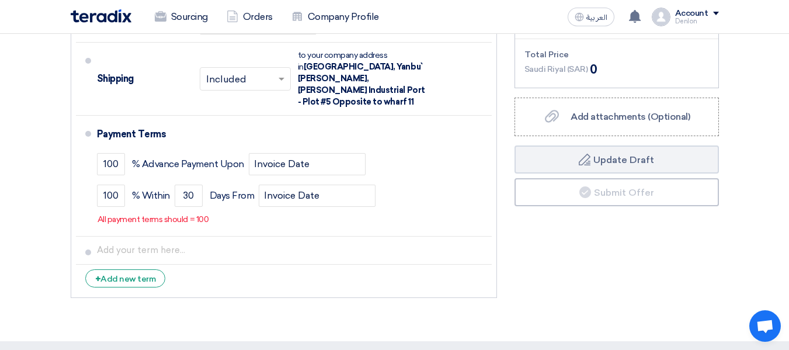
scroll to position [584, 0]
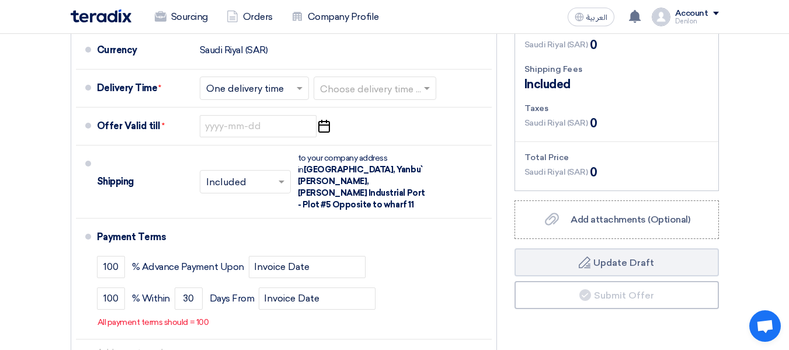
scroll to position [525, 0]
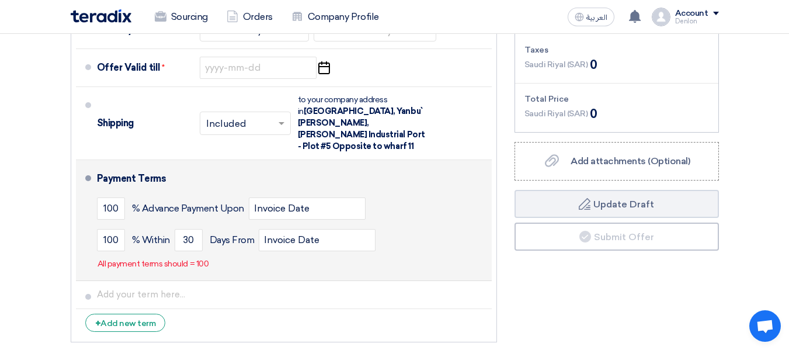
click at [226, 165] on div "Payment Terms" at bounding box center [287, 179] width 381 height 28
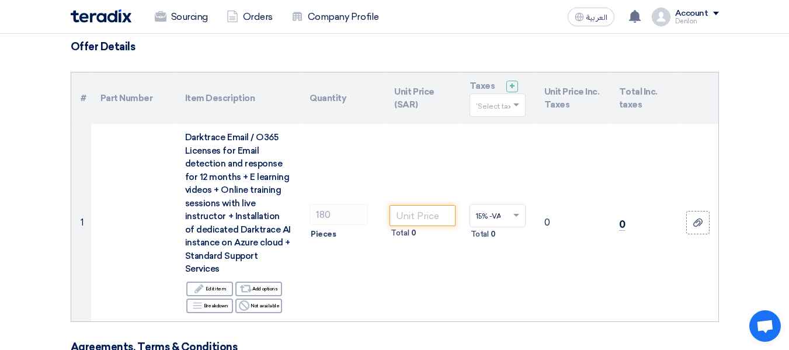
scroll to position [58, 0]
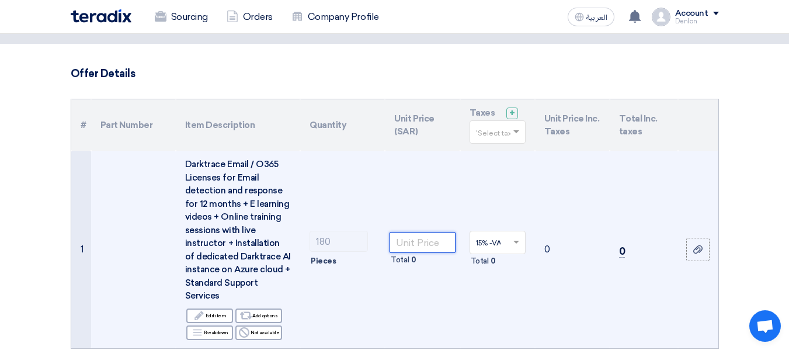
click at [417, 239] on input "number" at bounding box center [421, 242] width 65 height 21
type input "1"
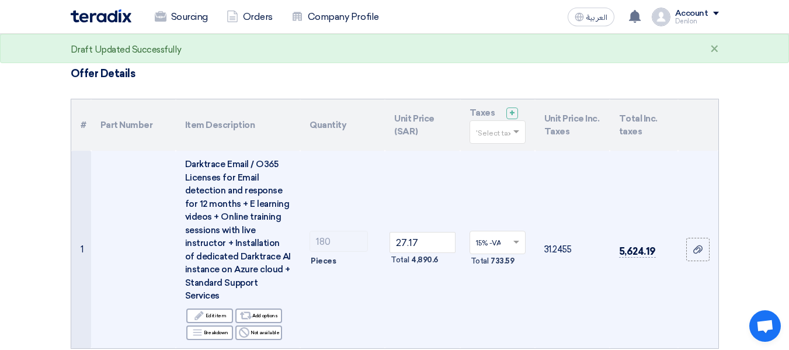
click at [521, 297] on td "15% -VAT × Total 733.59" at bounding box center [497, 249] width 75 height 197
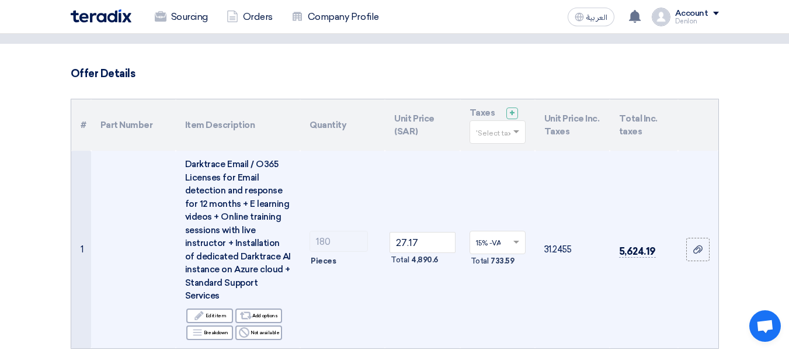
click at [342, 255] on div "Pieces" at bounding box center [342, 261] width 66 height 14
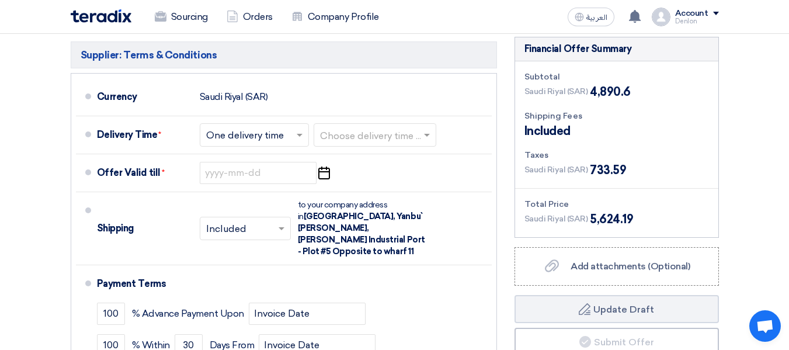
scroll to position [350, 0]
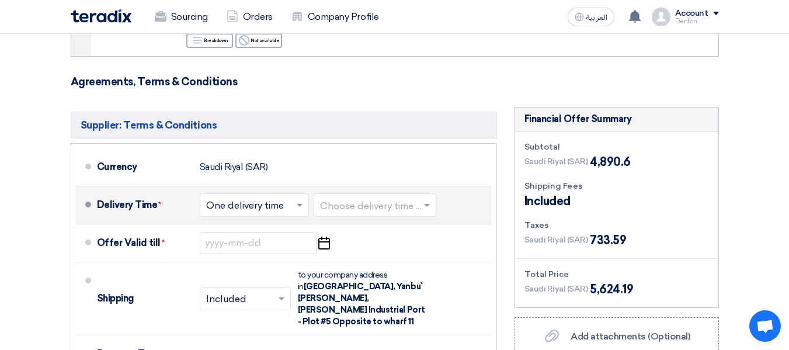
click at [414, 205] on input "text" at bounding box center [375, 205] width 111 height 17
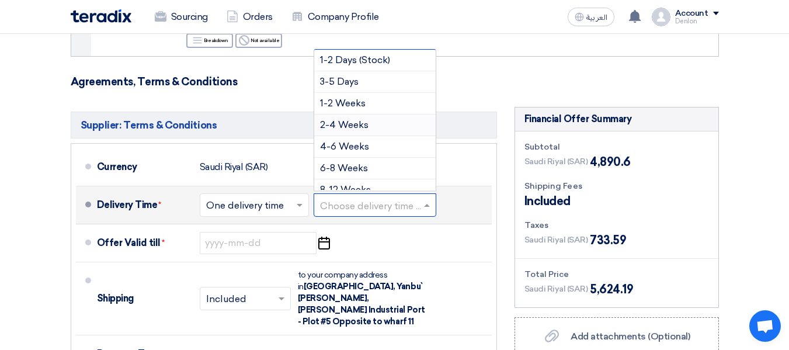
click at [392, 118] on div "2-4 Weeks" at bounding box center [374, 125] width 121 height 22
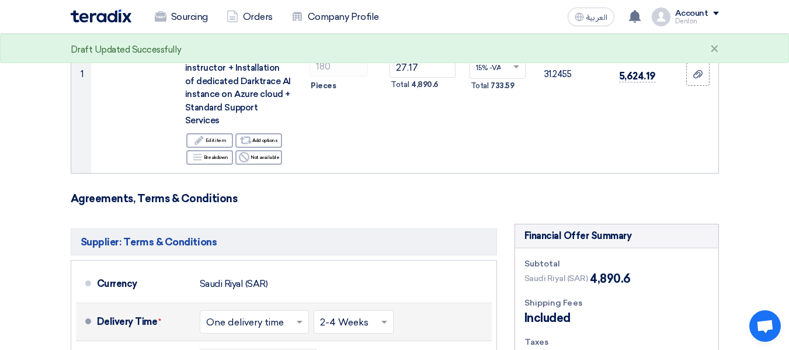
scroll to position [175, 0]
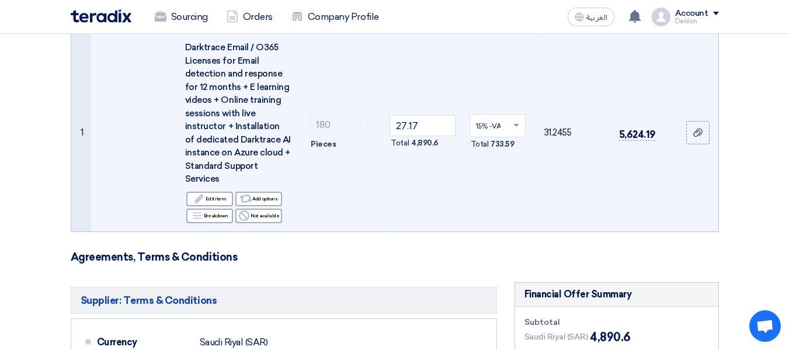
click at [469, 89] on td "15% -VAT × Total 733.59" at bounding box center [497, 132] width 75 height 197
drag, startPoint x: 426, startPoint y: 129, endPoint x: 378, endPoint y: 128, distance: 47.9
click at [378, 128] on tr "1 Darktrace Email / O365 Licenses for Email detection and response for 12 month…" at bounding box center [394, 132] width 647 height 197
paste input "326.09"
click at [424, 182] on td "326.09 Total 58,696.2" at bounding box center [422, 132] width 75 height 197
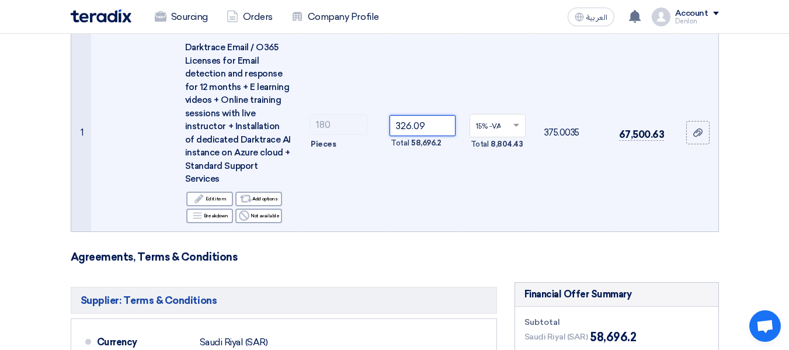
click at [361, 121] on tr "1 Darktrace Email / O365 Licenses for Email detection and response for 12 month…" at bounding box center [394, 132] width 647 height 197
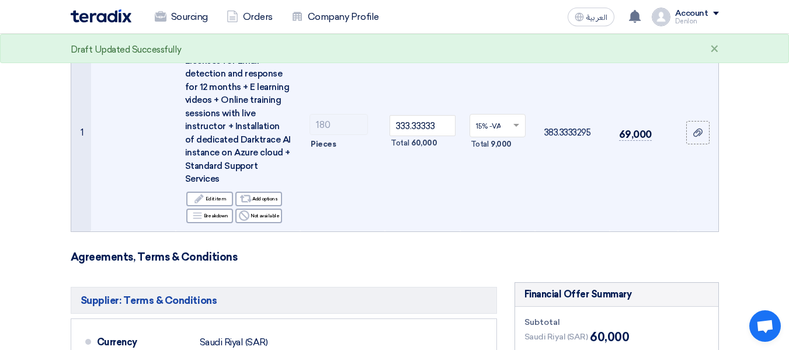
click at [460, 191] on td "15% -VAT × Total 9,000" at bounding box center [497, 132] width 75 height 197
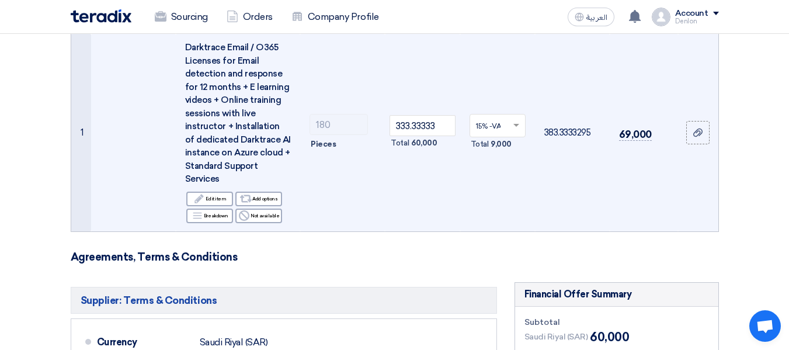
click at [460, 191] on td "15% -VAT × Total 9,000" at bounding box center [497, 132] width 75 height 197
click at [408, 121] on input "333.33333" at bounding box center [421, 125] width 65 height 21
click at [445, 126] on input "333.33333" at bounding box center [421, 125] width 65 height 21
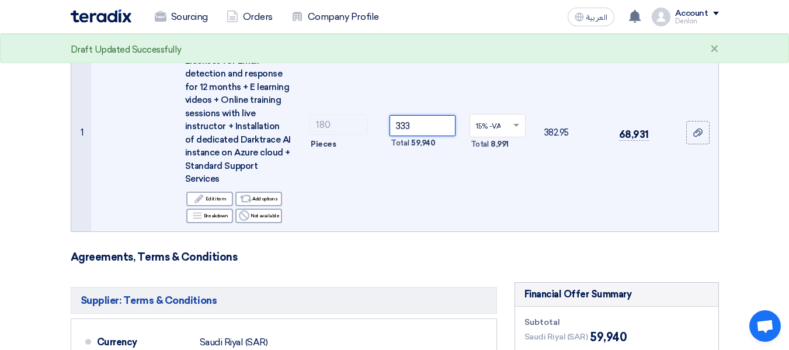
type input "333"
drag, startPoint x: 434, startPoint y: 143, endPoint x: 410, endPoint y: 143, distance: 23.4
click at [410, 143] on div "Total 59,940" at bounding box center [421, 143] width 65 height 14
copy span "59,940"
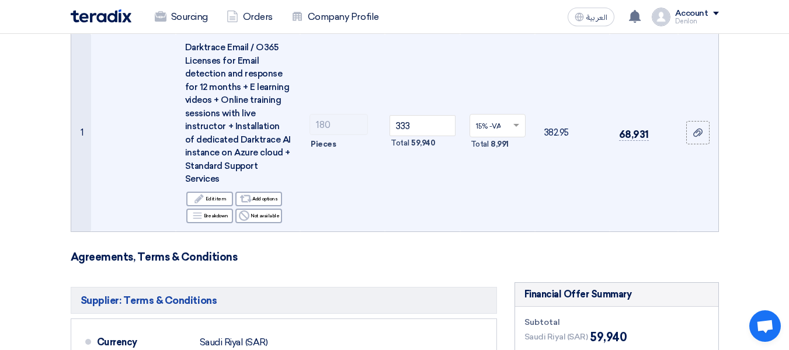
drag, startPoint x: 648, startPoint y: 137, endPoint x: 620, endPoint y: 142, distance: 28.5
click at [620, 142] on td "68,931" at bounding box center [643, 132] width 68 height 197
copy span "68,931"
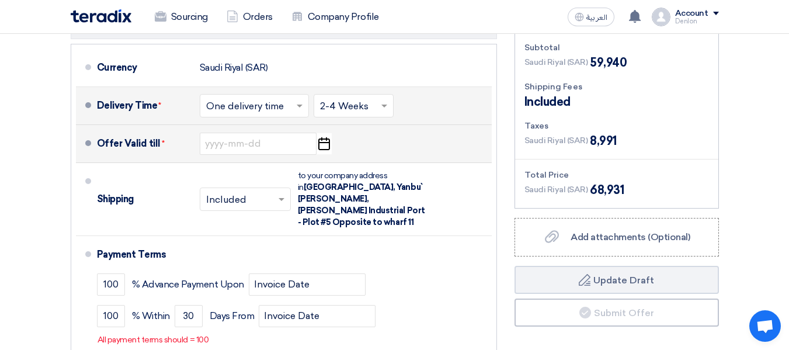
scroll to position [467, 0]
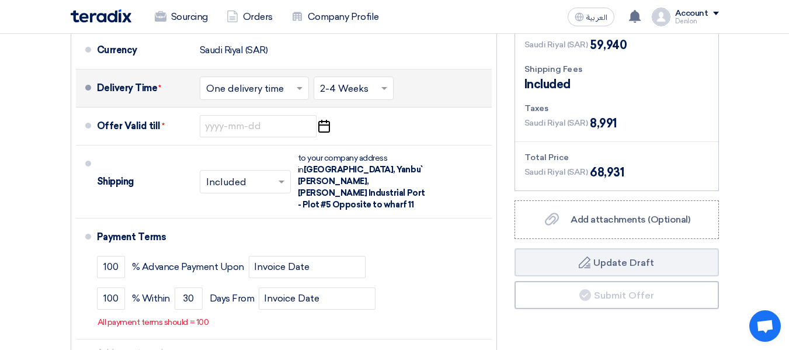
click at [358, 93] on input "text" at bounding box center [354, 89] width 68 height 17
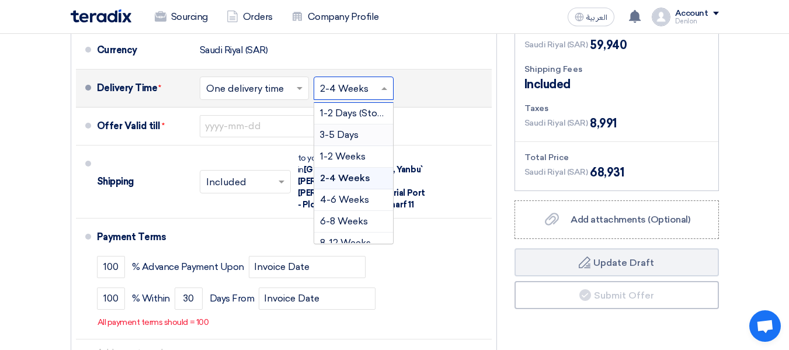
click at [373, 135] on div "3-5 Days" at bounding box center [353, 135] width 79 height 22
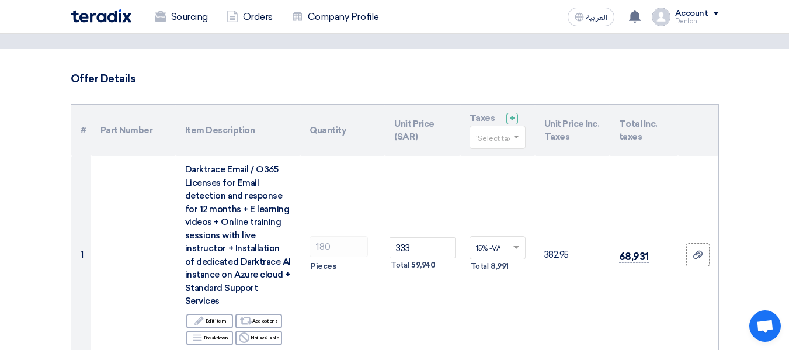
scroll to position [117, 0]
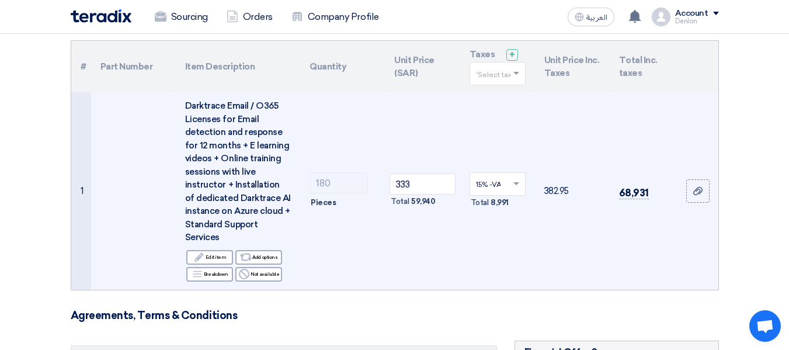
click at [502, 136] on td "15% -VAT × Total 8,991" at bounding box center [497, 190] width 75 height 197
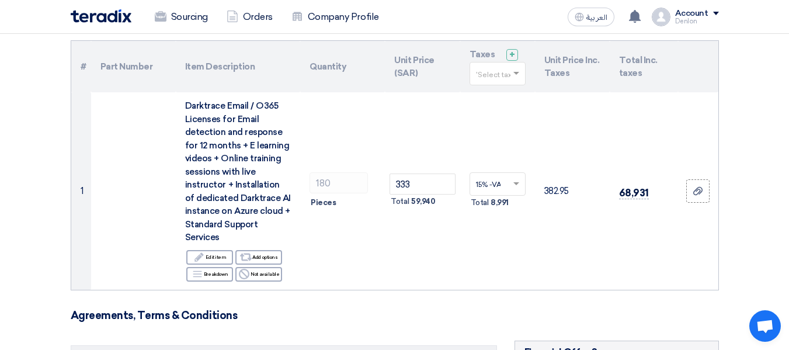
click at [503, 79] on input "text" at bounding box center [492, 74] width 32 height 19
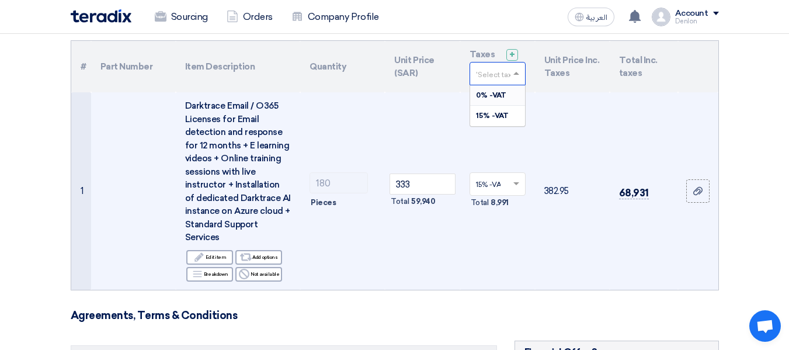
click at [562, 113] on td "382.95" at bounding box center [572, 190] width 75 height 197
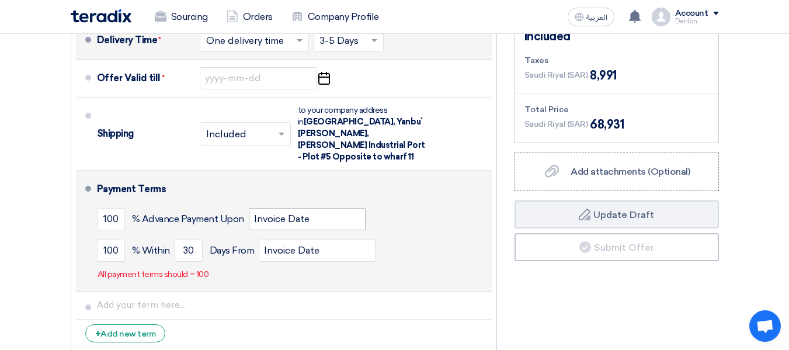
scroll to position [584, 0]
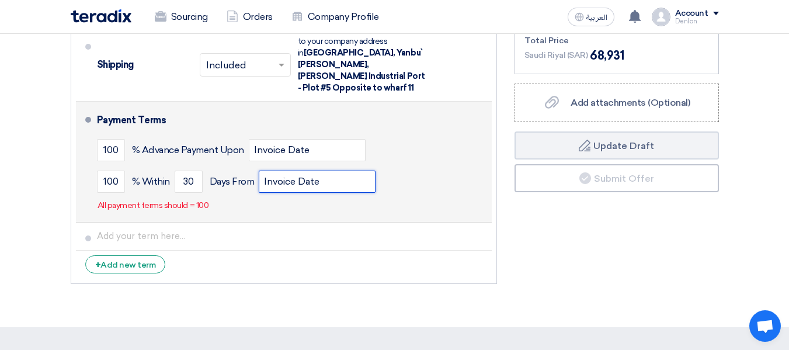
click at [318, 172] on input "Invoice Date" at bounding box center [317, 181] width 117 height 22
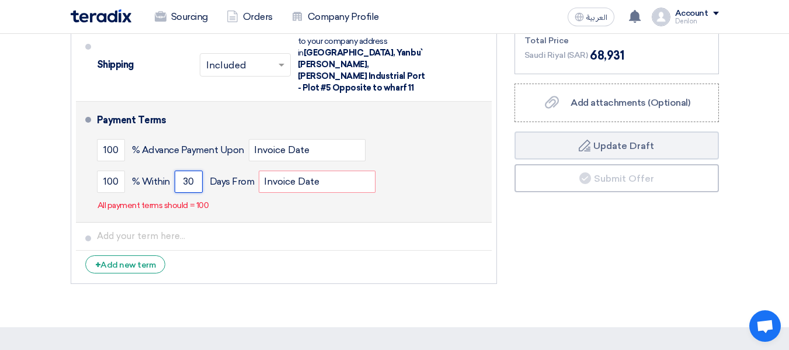
click at [196, 173] on input "30" at bounding box center [189, 181] width 28 height 22
type input "3"
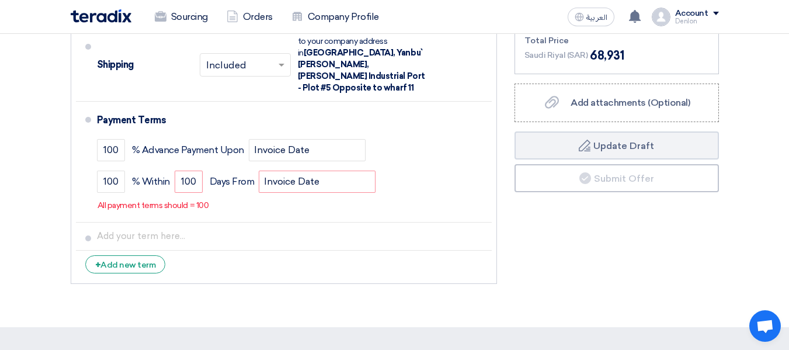
click at [255, 274] on div "Supplier: Terms & Conditions Currency Saudi Riyal (SAR) Delivery Time * Choose …" at bounding box center [284, 81] width 444 height 416
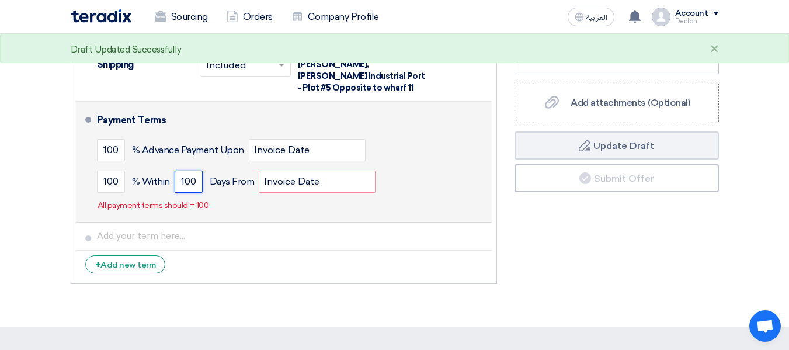
drag, startPoint x: 200, startPoint y: 170, endPoint x: 181, endPoint y: 170, distance: 19.3
click at [181, 170] on input "100" at bounding box center [189, 181] width 28 height 22
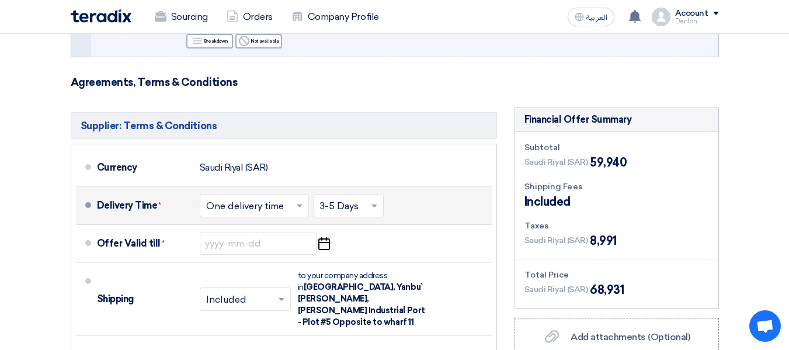
scroll to position [350, 0]
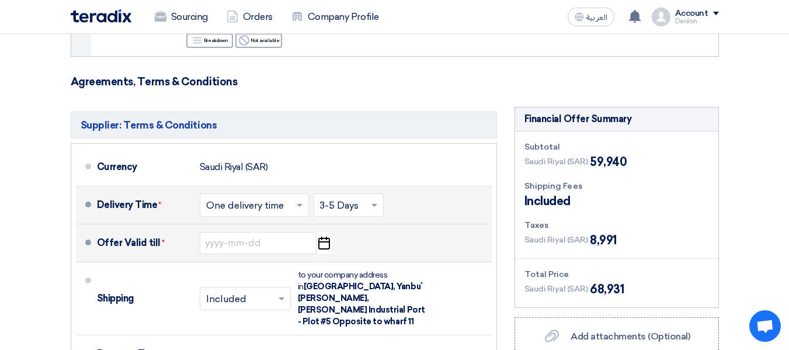
type input "30"
click at [321, 244] on icon "Pick a date" at bounding box center [324, 242] width 16 height 21
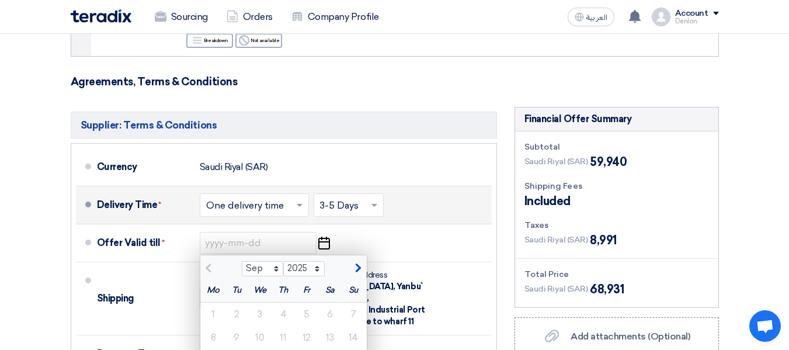
click at [448, 126] on h5 "Supplier: Terms & Conditions" at bounding box center [284, 124] width 426 height 27
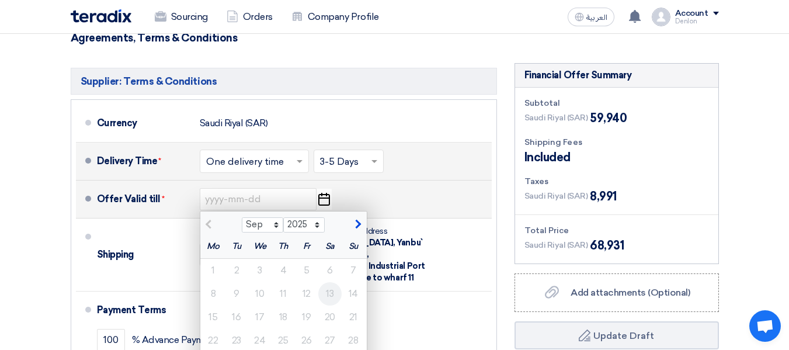
scroll to position [467, 0]
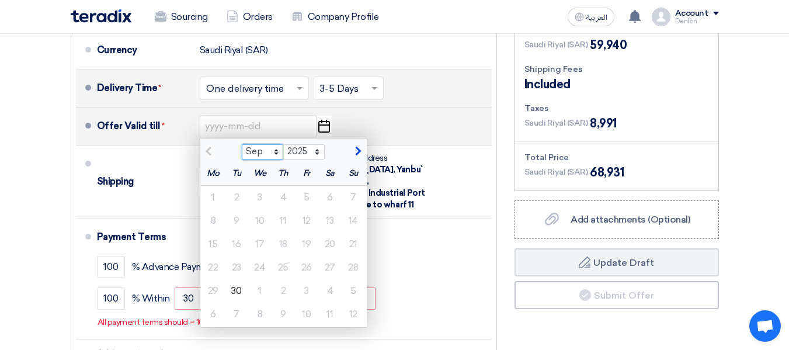
click at [277, 154] on select "Sep Oct Nov Dec" at bounding box center [262, 151] width 41 height 15
select select "10"
click at [242, 144] on select "Sep Oct Nov Dec" at bounding box center [262, 151] width 41 height 15
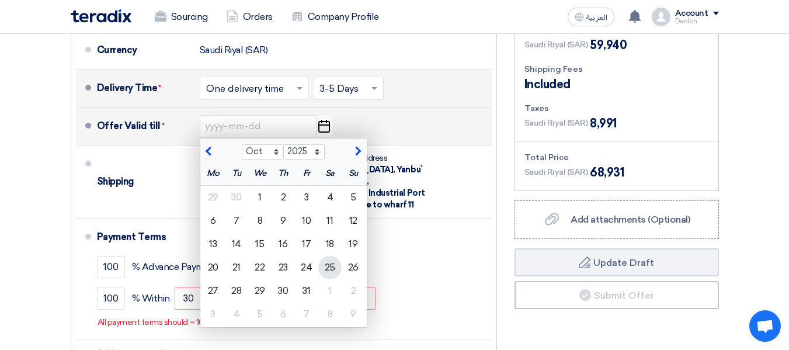
click at [333, 269] on div "25" at bounding box center [329, 267] width 23 height 23
type input "10/25/2025"
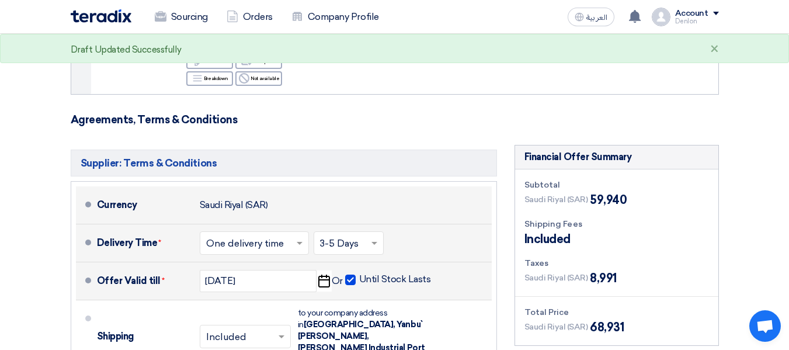
scroll to position [175, 0]
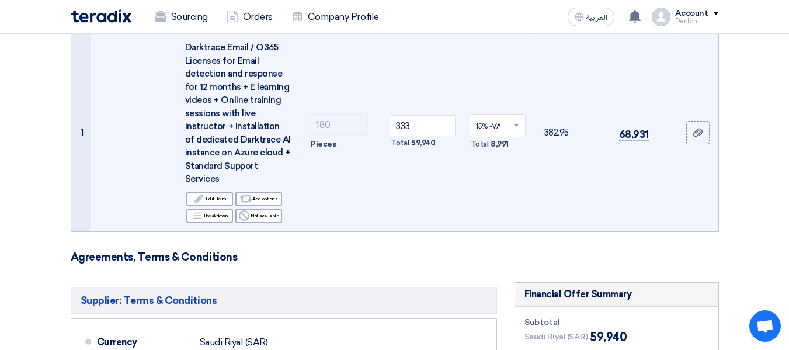
drag, startPoint x: 434, startPoint y: 143, endPoint x: 411, endPoint y: 142, distance: 23.4
click at [411, 142] on div "Total 59,940" at bounding box center [421, 143] width 65 height 14
copy span "59,940"
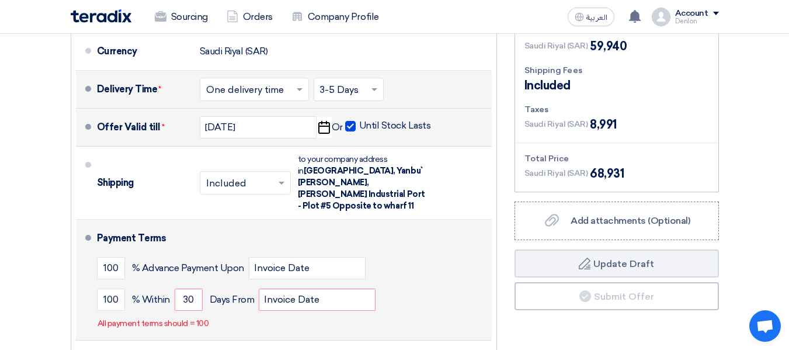
scroll to position [584, 0]
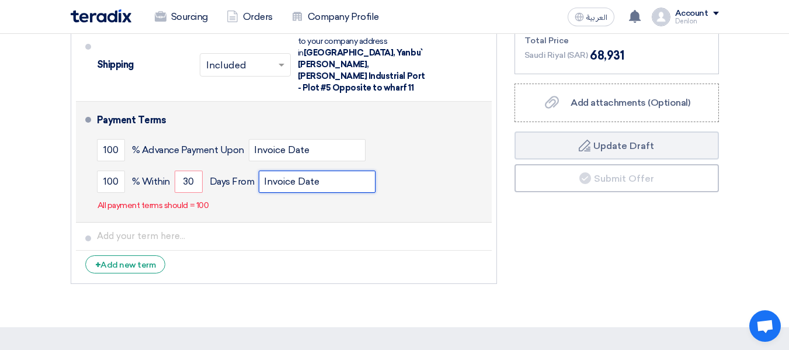
click at [311, 170] on input "Invoice Date" at bounding box center [317, 181] width 117 height 22
click at [254, 204] on div "Payment Terms 100 % Advance Payment Upon Invoice Date 100 % Within 30" at bounding box center [292, 161] width 390 height 111
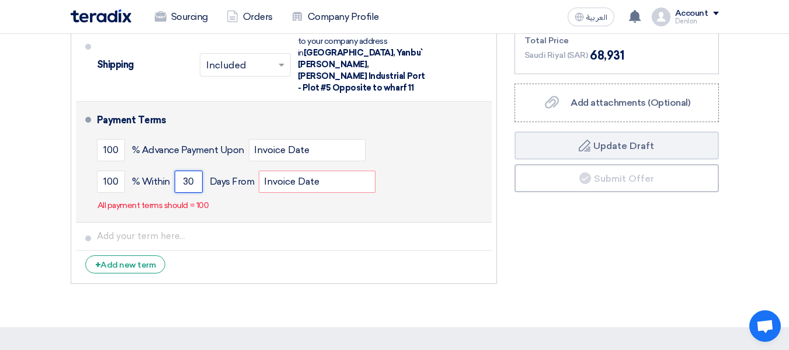
click at [189, 173] on input "30" at bounding box center [189, 181] width 28 height 22
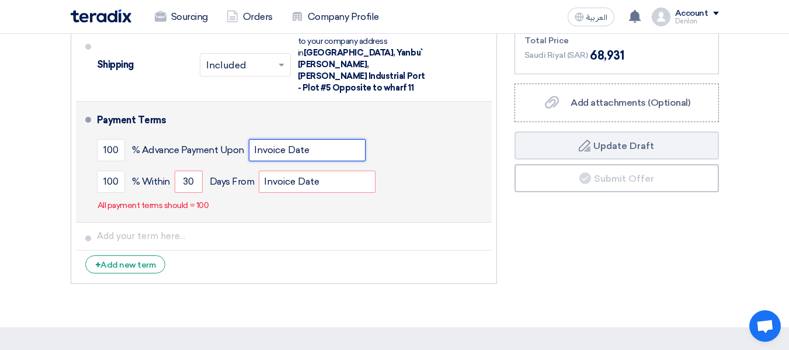
click at [364, 139] on input "Invoice Date" at bounding box center [307, 150] width 117 height 22
click at [404, 134] on div "100 % Advance Payment Upon Invoice Date" at bounding box center [292, 150] width 390 height 32
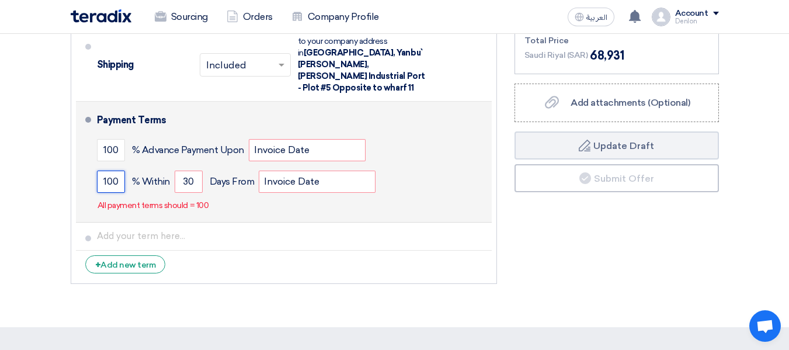
click at [117, 171] on input "100" at bounding box center [111, 181] width 28 height 22
click at [417, 166] on div "100 % Within 30 Days From Invoice Date" at bounding box center [292, 182] width 390 height 32
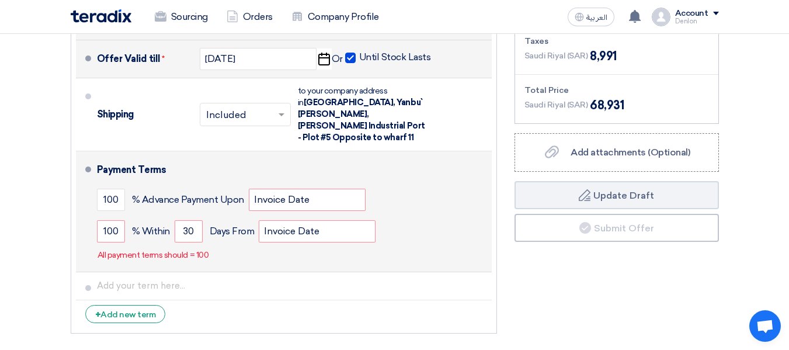
scroll to position [467, 0]
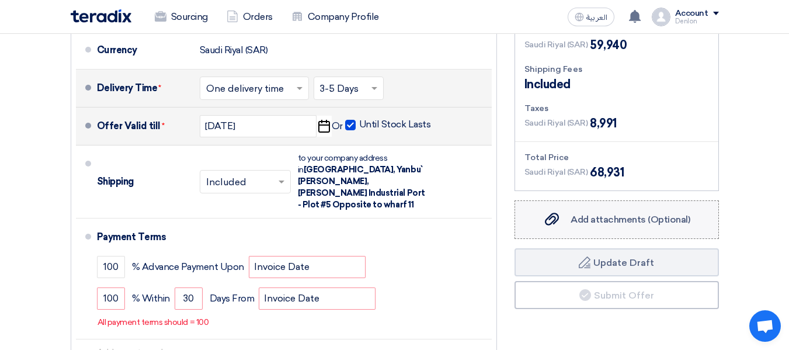
click at [608, 219] on span "Add attachments (Optional)" at bounding box center [630, 219] width 120 height 11
click at [0, 0] on input "Add attachments (Optional) Add attachments (Optional)" at bounding box center [0, 0] width 0 height 0
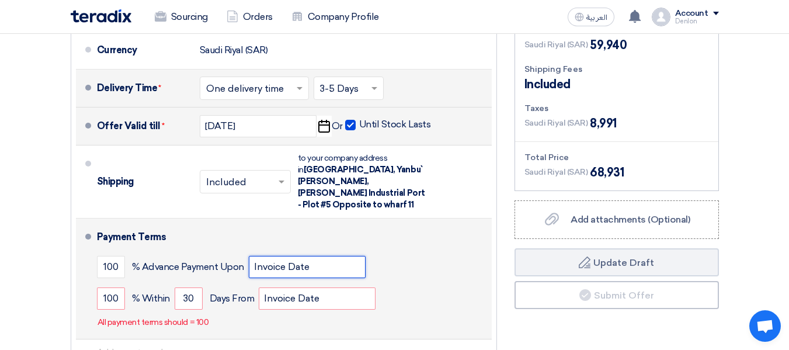
click at [317, 256] on input "Invoice Date" at bounding box center [307, 267] width 117 height 22
type input "Invoice"
click at [359, 305] on div "Payment Terms 100 % Advance Payment Upon Invoice 100 % Within 30 Invoice Date" at bounding box center [292, 278] width 390 height 111
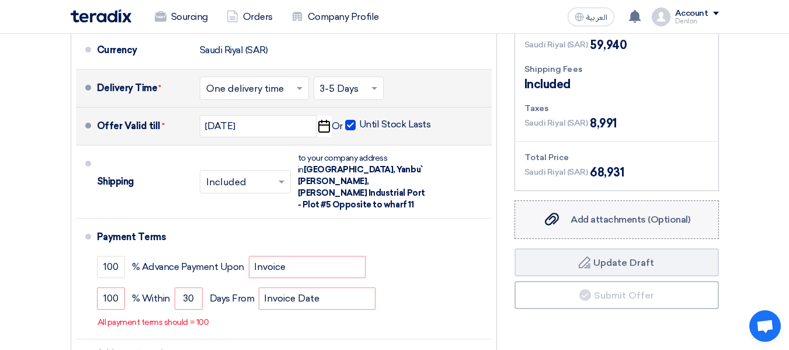
click at [616, 225] on div "Add attachments (Optional) Add attachments (Optional)" at bounding box center [615, 219] width 147 height 14
click at [0, 0] on input "Add attachments (Optional) Add attachments (Optional)" at bounding box center [0, 0] width 0 height 0
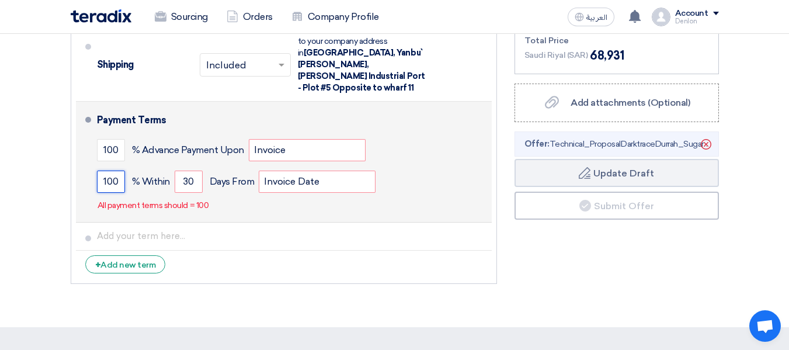
click at [116, 173] on input "100" at bounding box center [111, 181] width 28 height 22
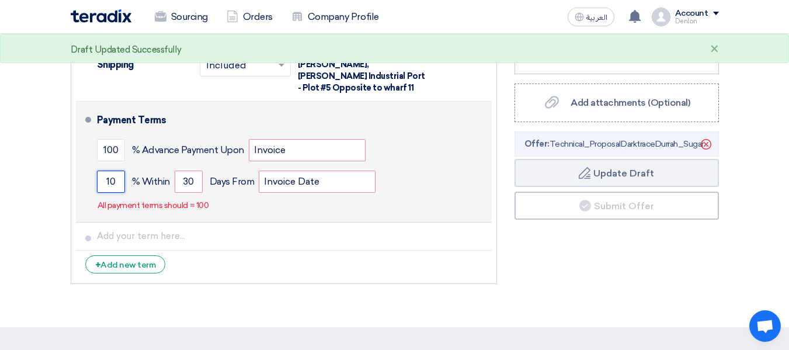
type input "1"
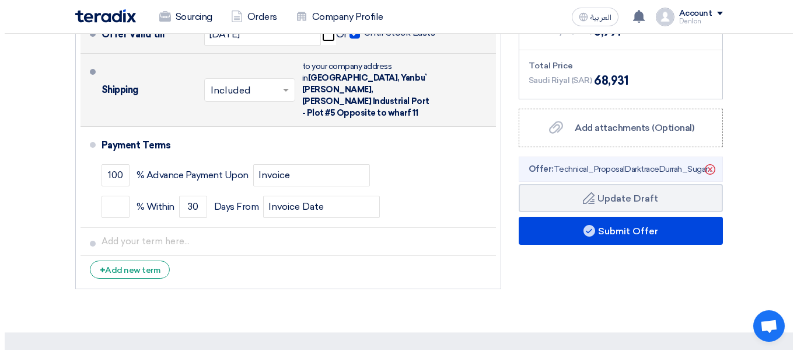
scroll to position [560, 0]
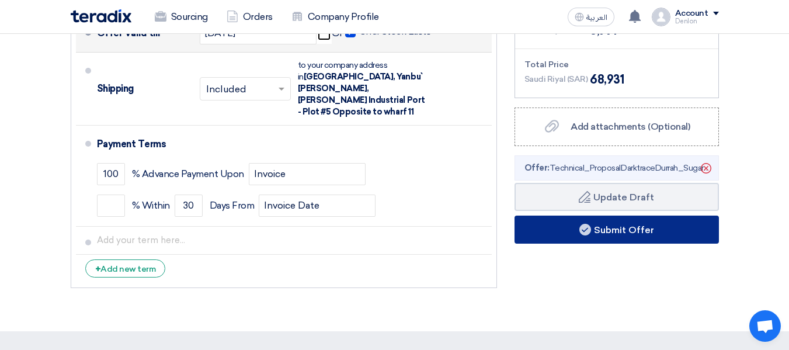
click at [621, 232] on button "Submit Offer" at bounding box center [616, 229] width 204 height 28
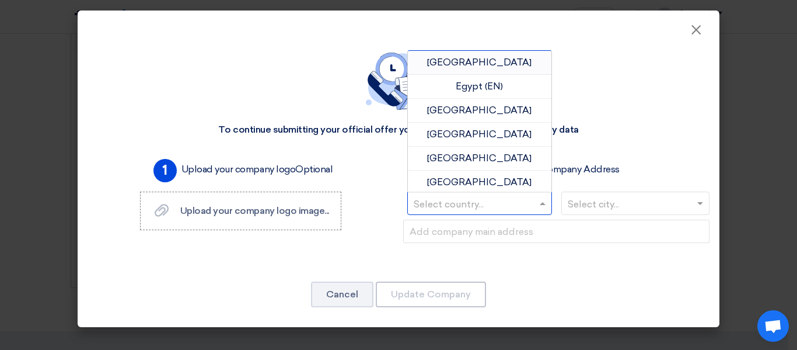
click at [489, 210] on input "text" at bounding box center [474, 204] width 120 height 19
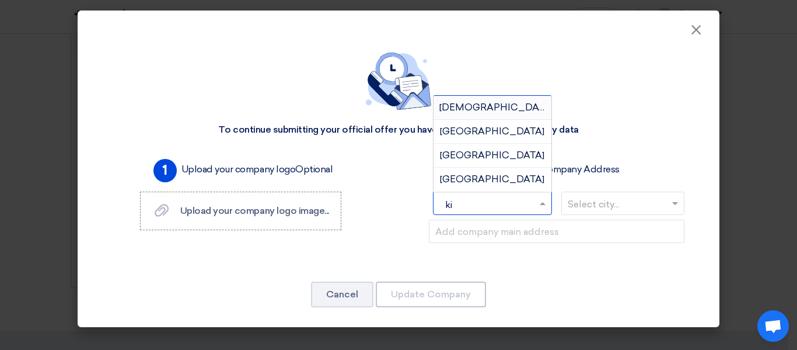
type input "k"
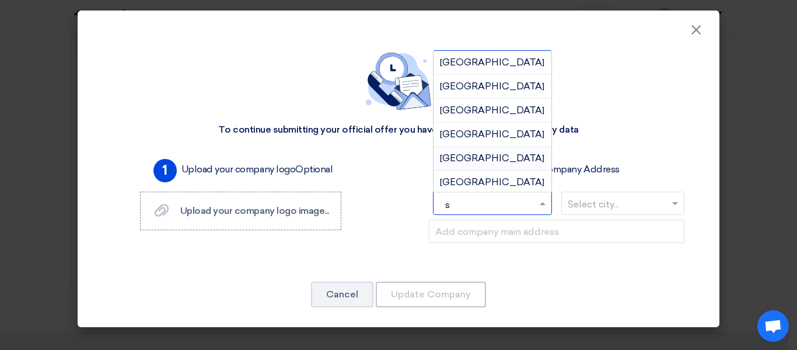
type input "sa"
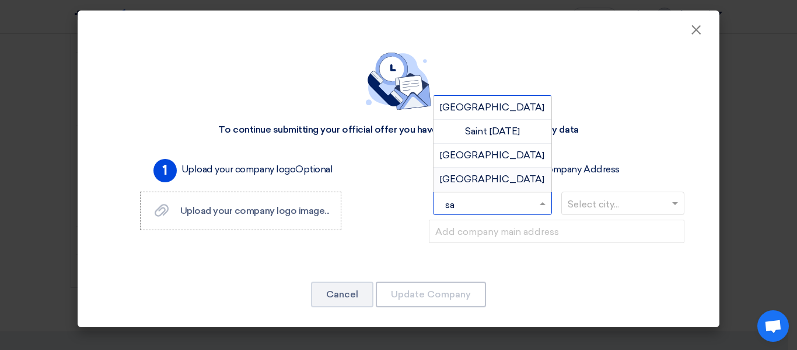
click at [486, 179] on span "Saudi Arabia" at bounding box center [492, 178] width 104 height 11
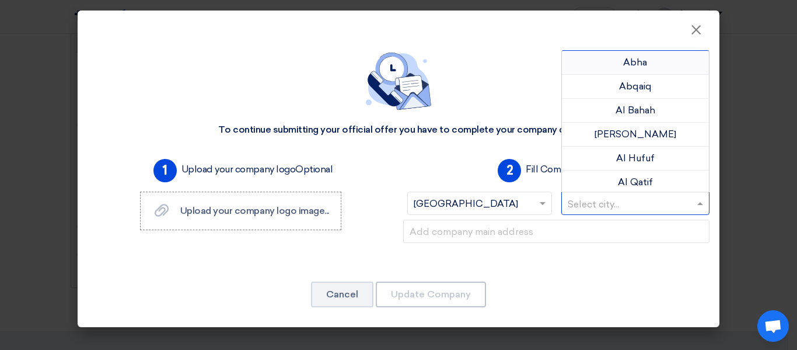
click at [618, 207] on input "text" at bounding box center [630, 204] width 124 height 19
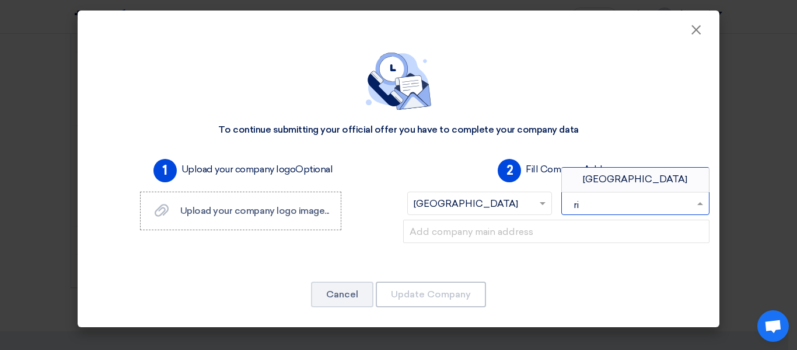
type input "riy"
click at [621, 182] on span "Riyadh" at bounding box center [635, 178] width 104 height 11
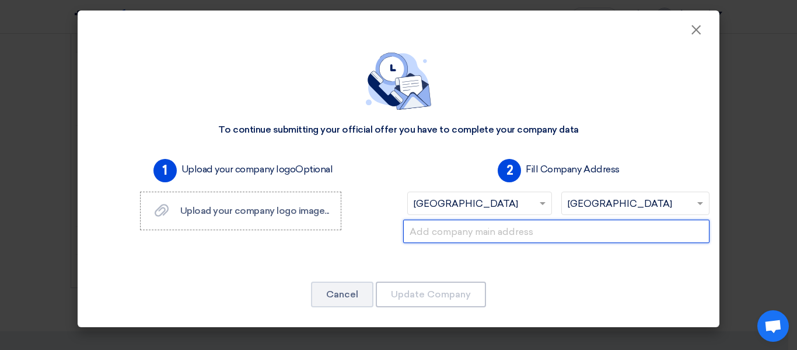
click at [483, 236] on input "text" at bounding box center [556, 230] width 306 height 23
paste input "Building No. 3141, Floor 2, Anas Bin Malik, Al Malqa, Riyadh, P.O box:135218292…"
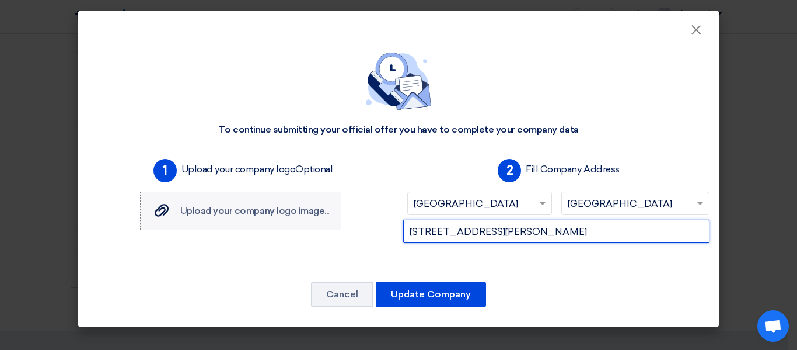
type input "Building No. 3141, Floor 2, Anas Bin Malik, Al Malqa, Riyadh, P.O box:135218292…"
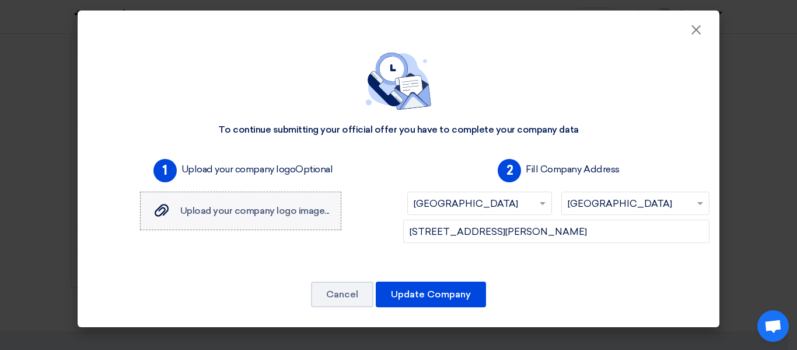
click at [246, 217] on div "Upload your company logo image... Upload your company logo image..." at bounding box center [240, 211] width 177 height 14
click at [0, 0] on input "Upload your company logo image... Upload your company logo image..." at bounding box center [0, 0] width 0 height 0
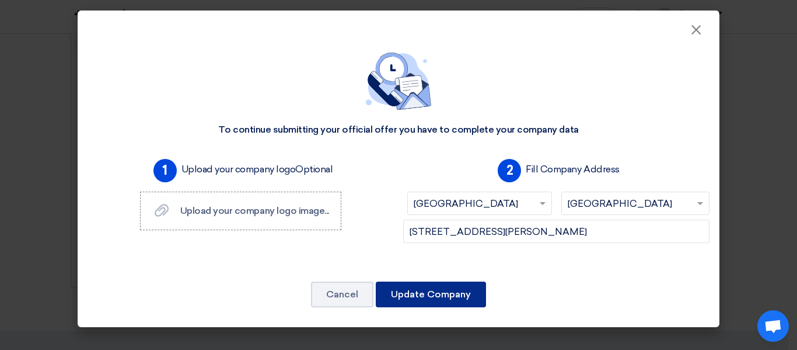
click at [417, 298] on button "Update Company" at bounding box center [431, 294] width 110 height 26
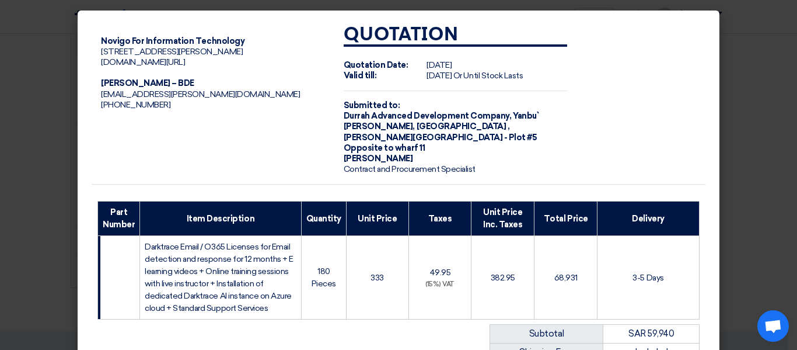
scroll to position [261, 0]
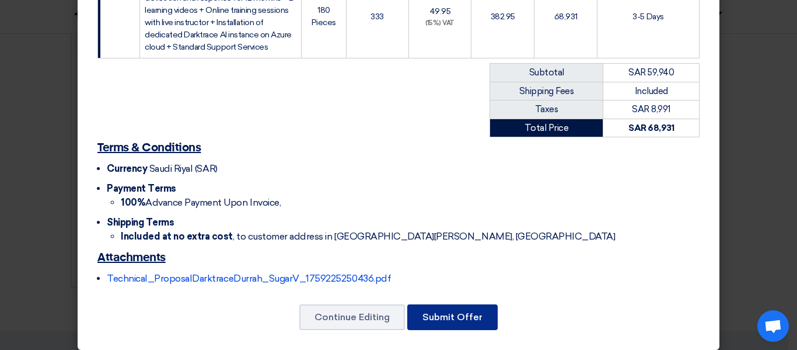
click at [457, 307] on button "Submit Offer" at bounding box center [452, 317] width 90 height 26
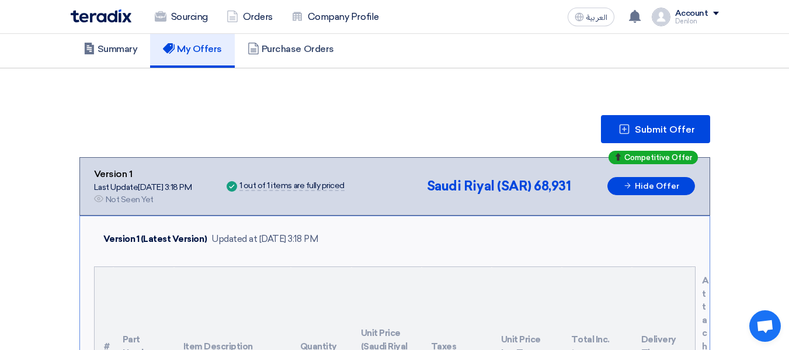
scroll to position [175, 0]
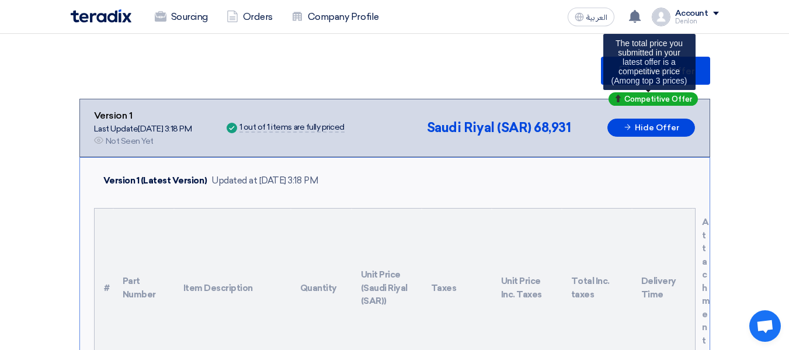
click at [642, 98] on span "Competitive Offer" at bounding box center [658, 99] width 68 height 8
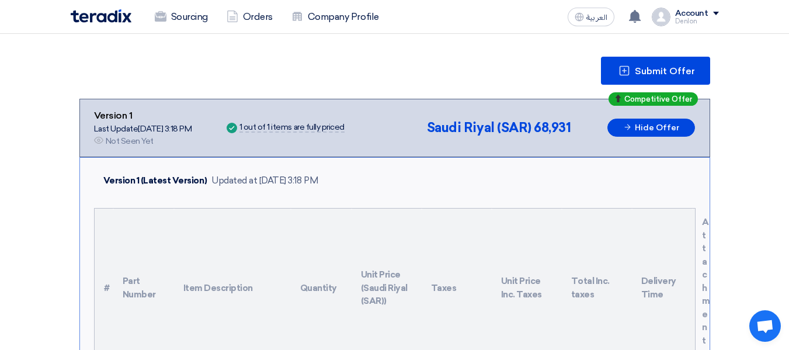
click at [462, 71] on div "Submit Offer" at bounding box center [394, 71] width 630 height 28
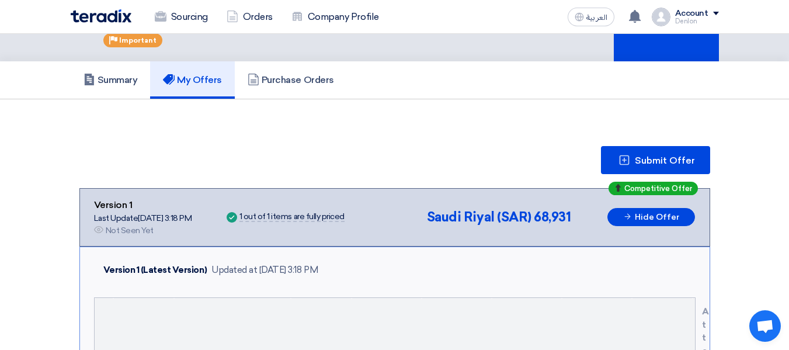
scroll to position [0, 0]
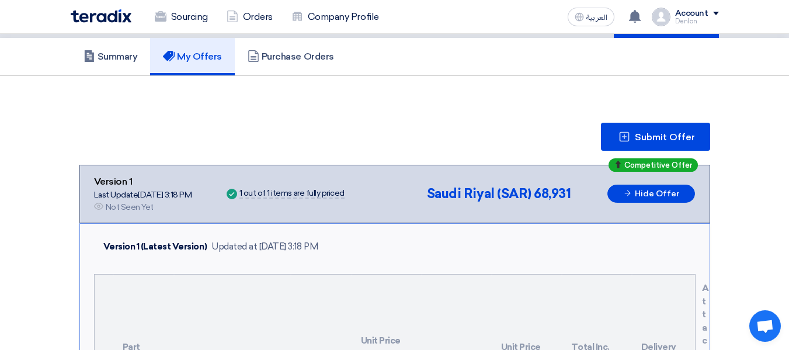
scroll to position [117, 0]
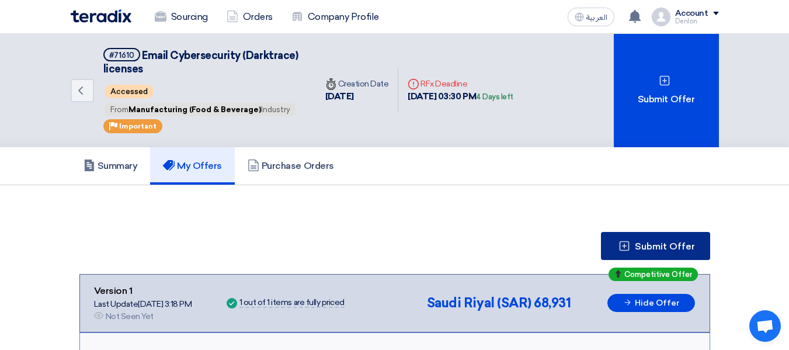
click at [651, 252] on button "Submit Offer" at bounding box center [655, 246] width 109 height 28
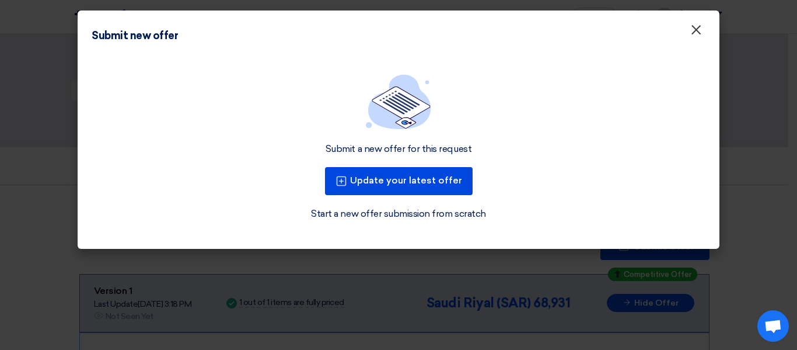
click at [691, 32] on span "×" at bounding box center [697, 32] width 12 height 23
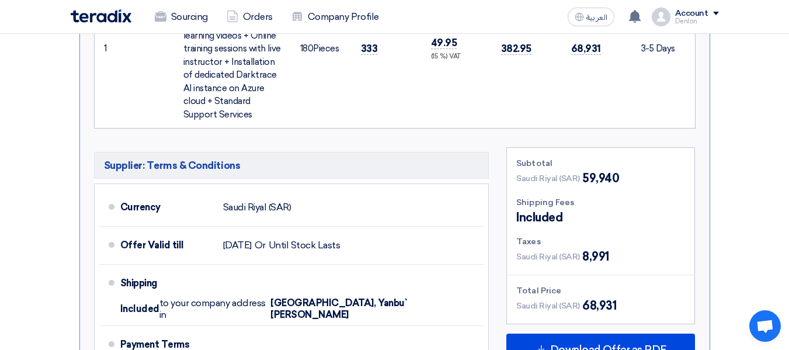
scroll to position [701, 0]
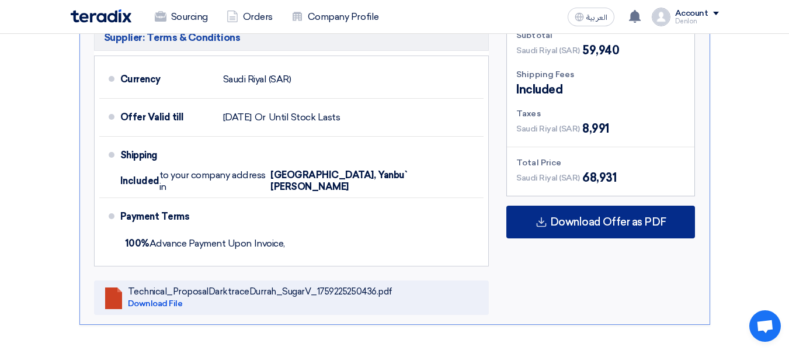
click at [579, 218] on span "Download Offer as PDF" at bounding box center [608, 222] width 116 height 11
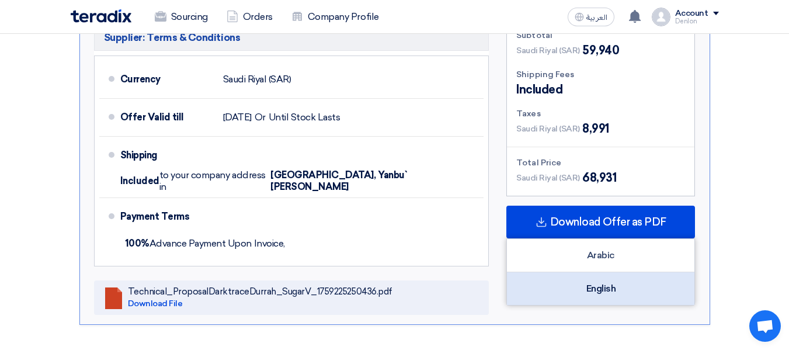
click at [612, 295] on div "English" at bounding box center [600, 288] width 187 height 33
click at [608, 290] on div "English" at bounding box center [600, 288] width 187 height 33
